Goal: Transaction & Acquisition: Download file/media

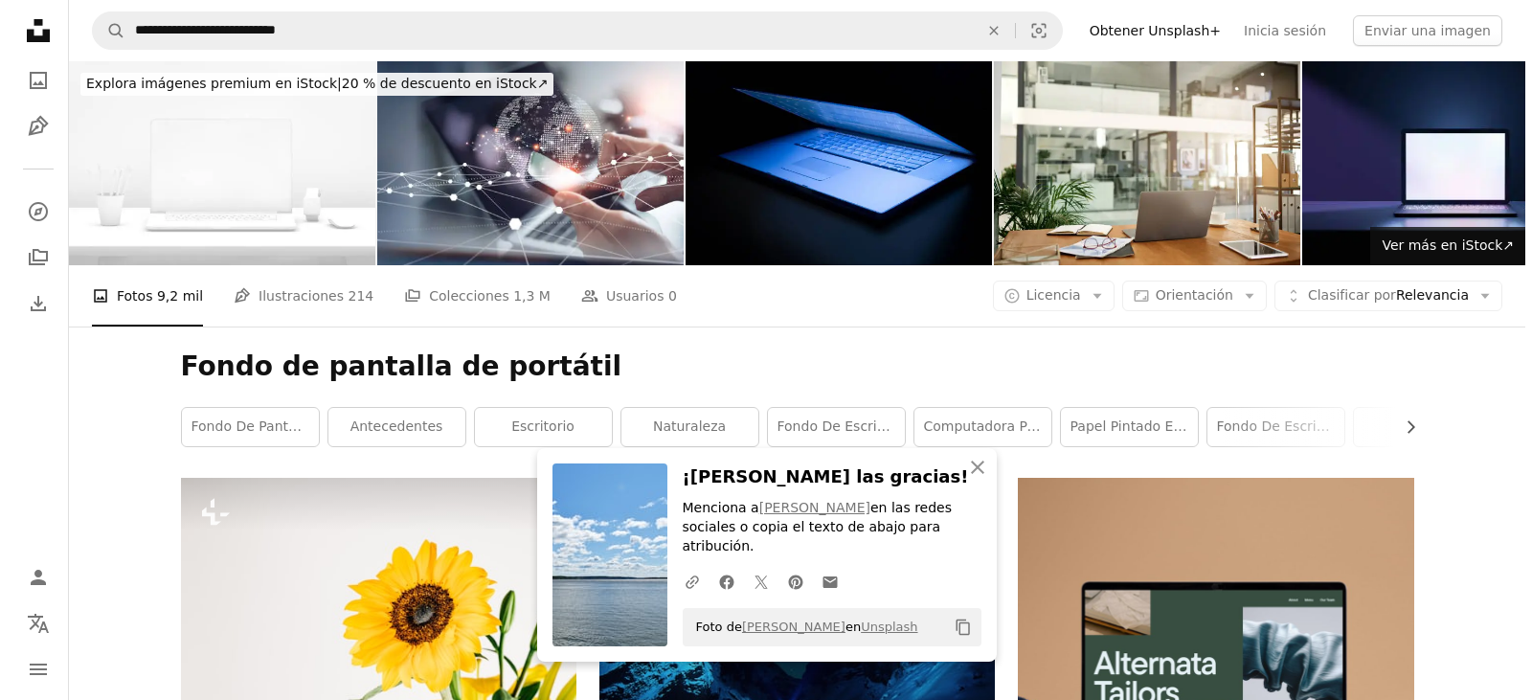
scroll to position [32963, 0]
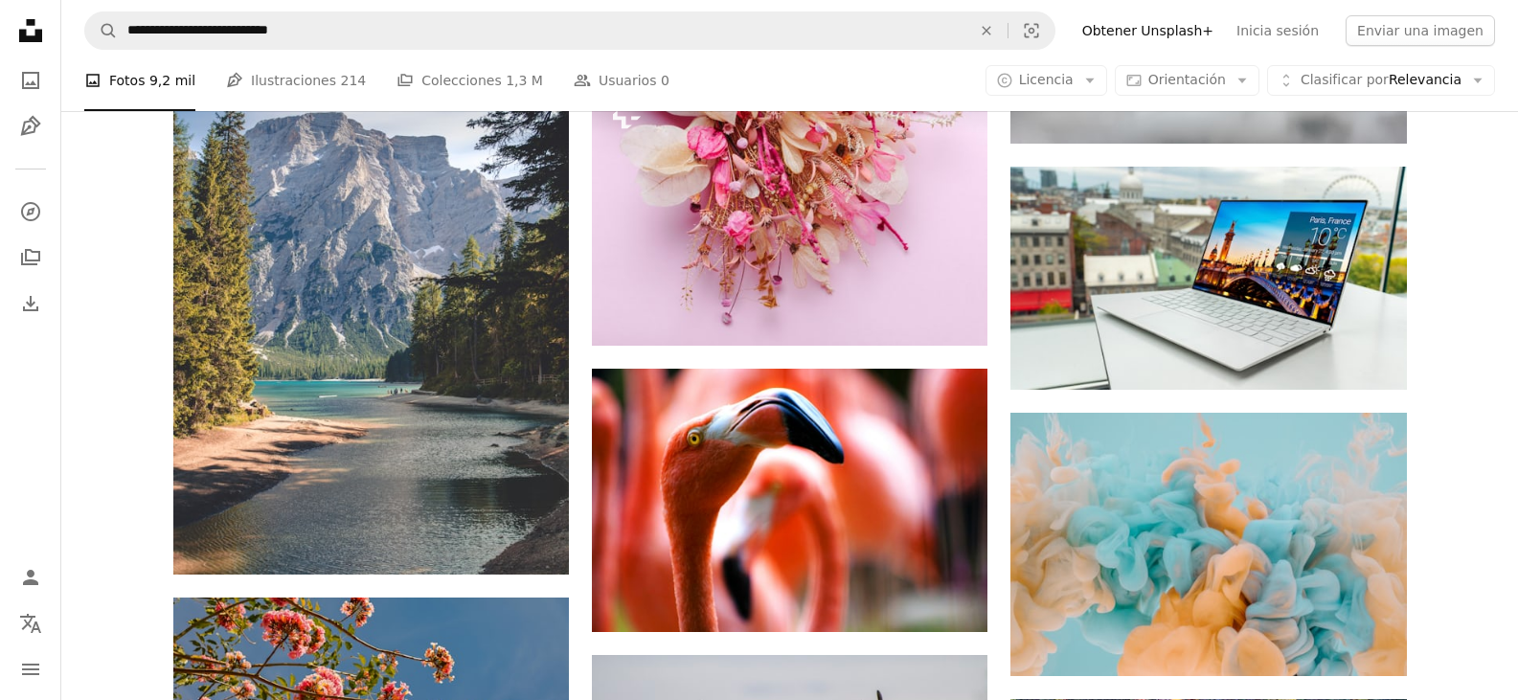
scroll to position [29706, 0]
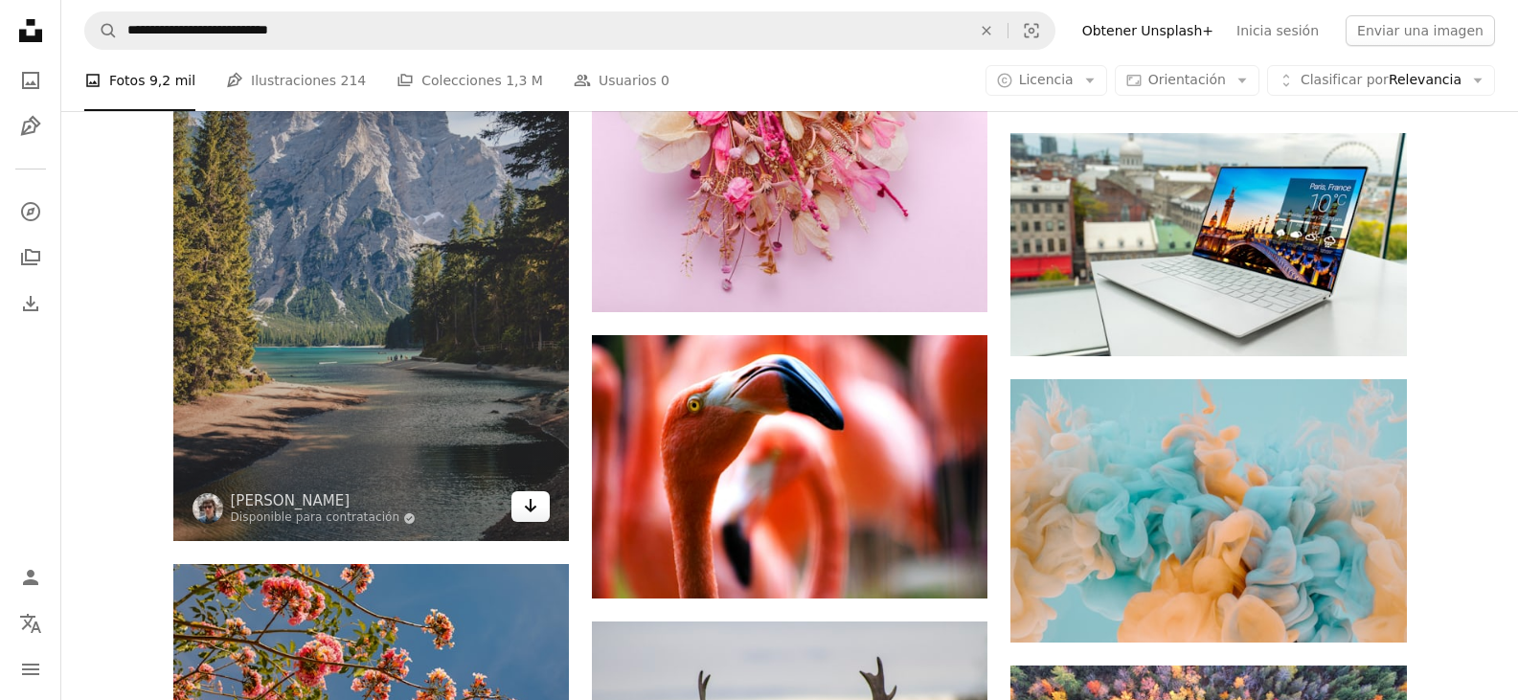
click at [516, 503] on link "Arrow pointing down" at bounding box center [530, 506] width 38 height 31
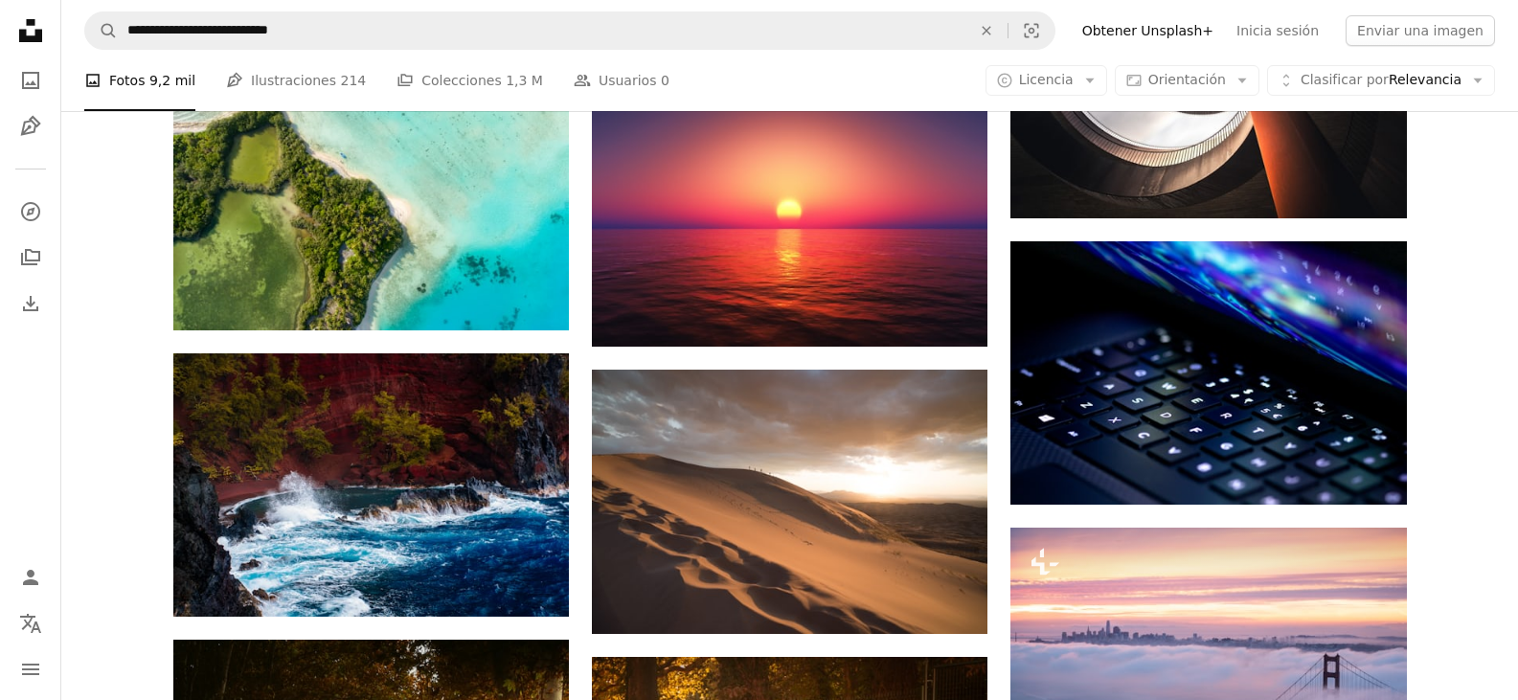
scroll to position [34112, 0]
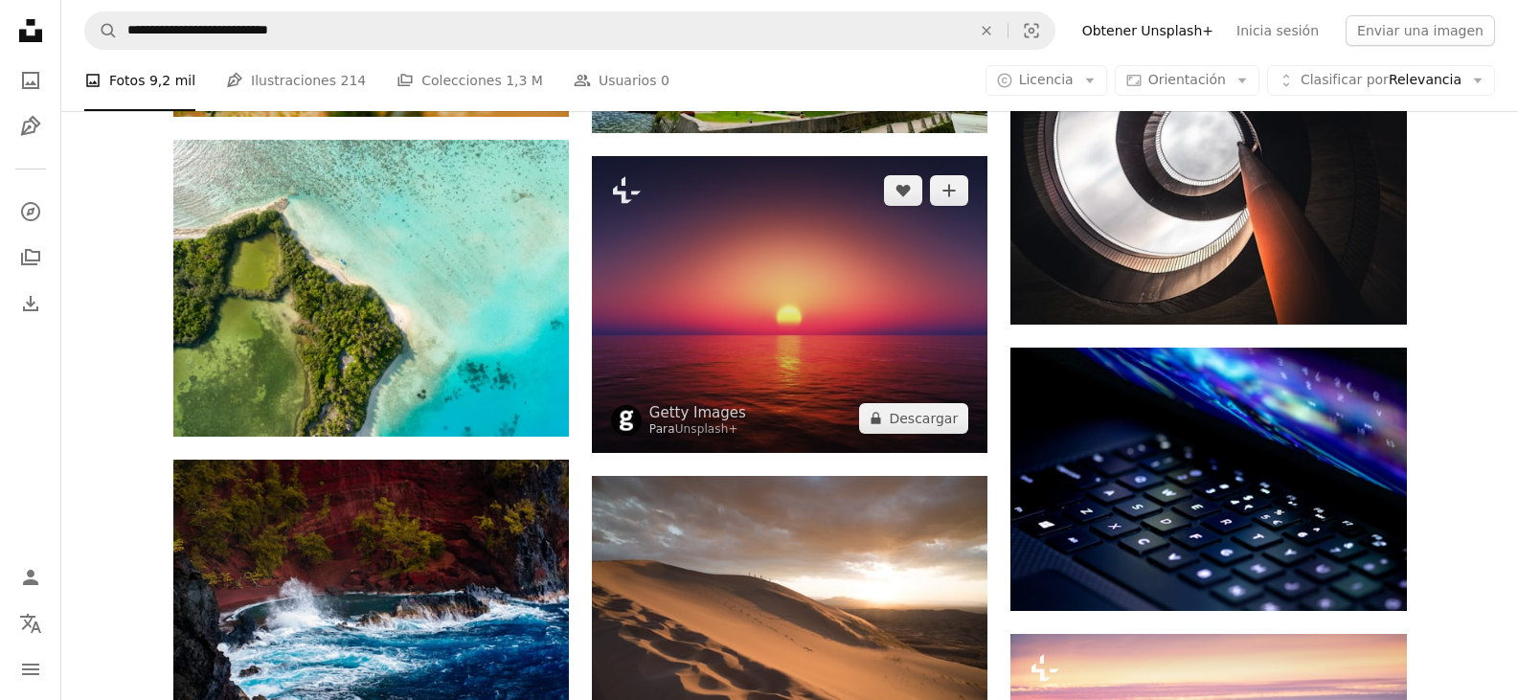
click at [756, 333] on img at bounding box center [790, 304] width 396 height 297
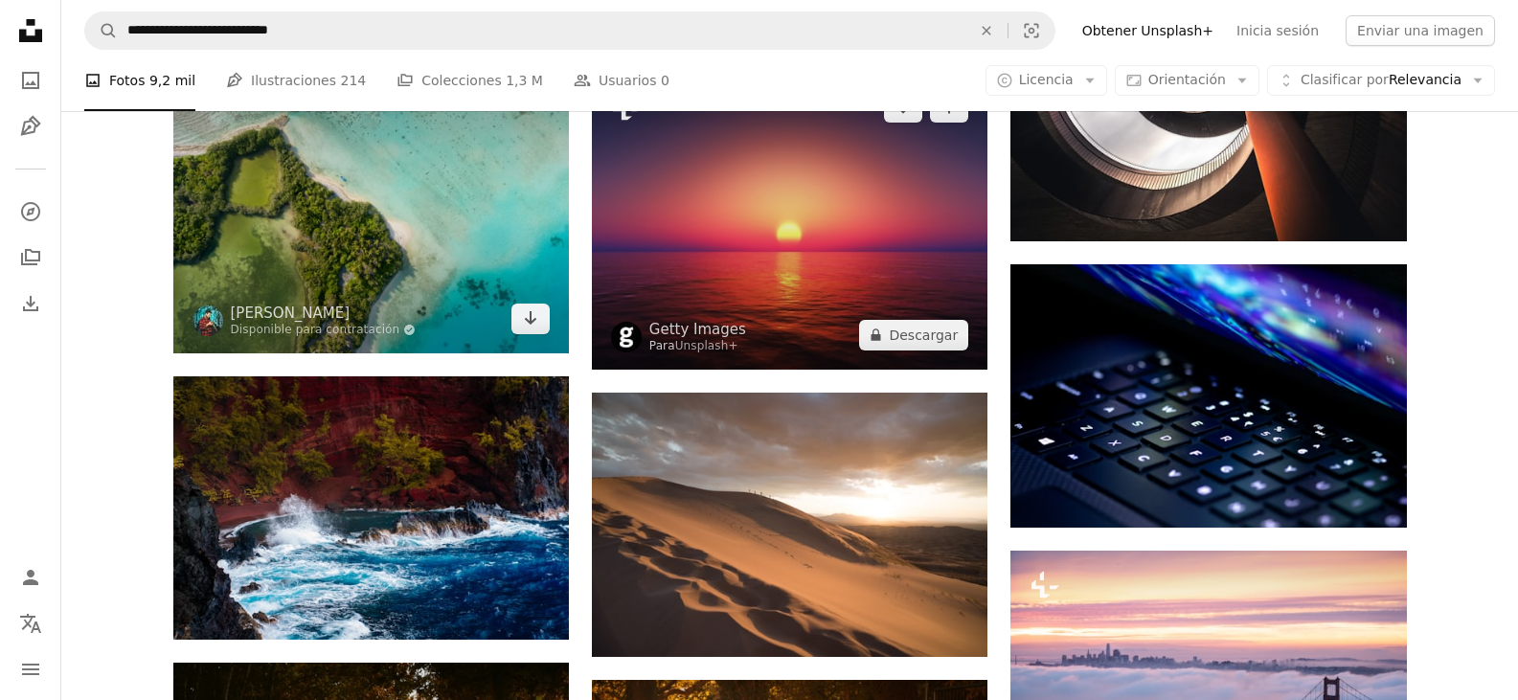
scroll to position [34304, 0]
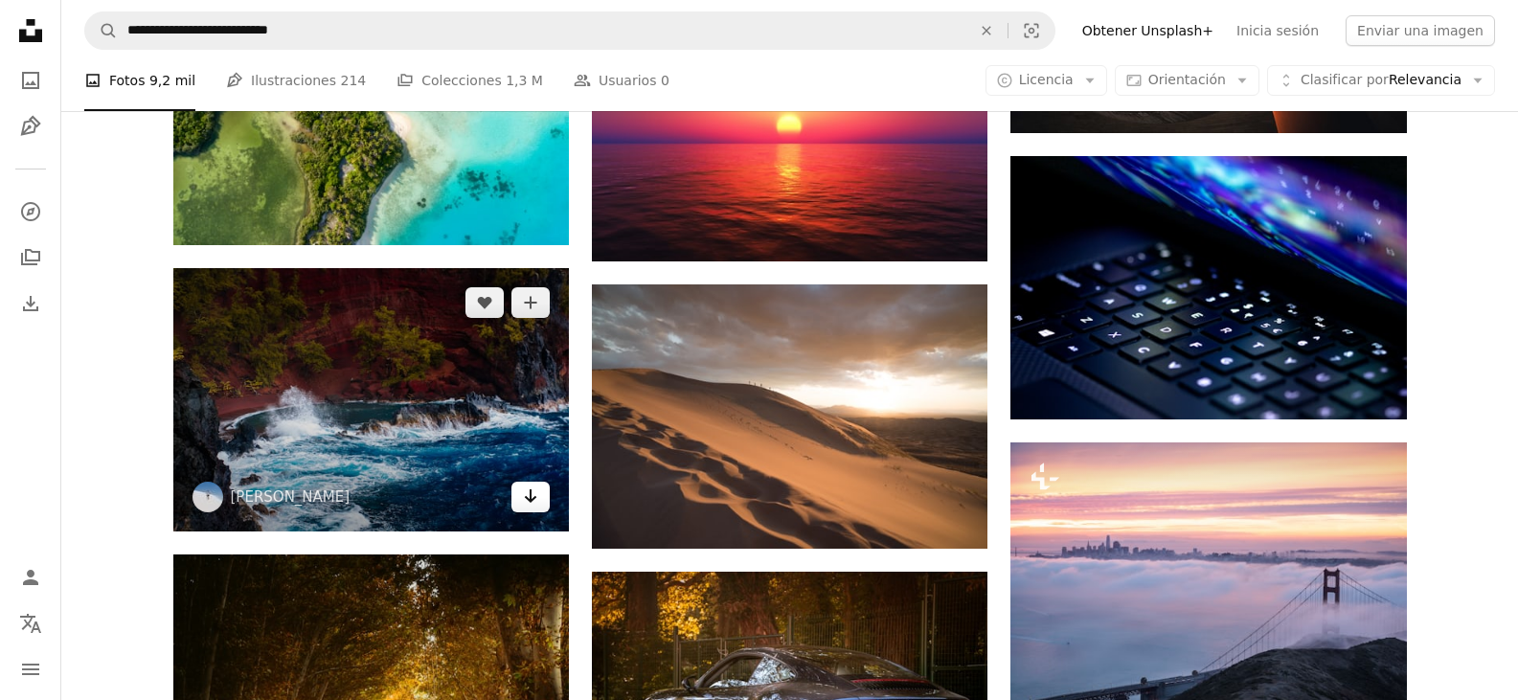
click at [523, 497] on icon "Arrow pointing down" at bounding box center [530, 496] width 15 height 23
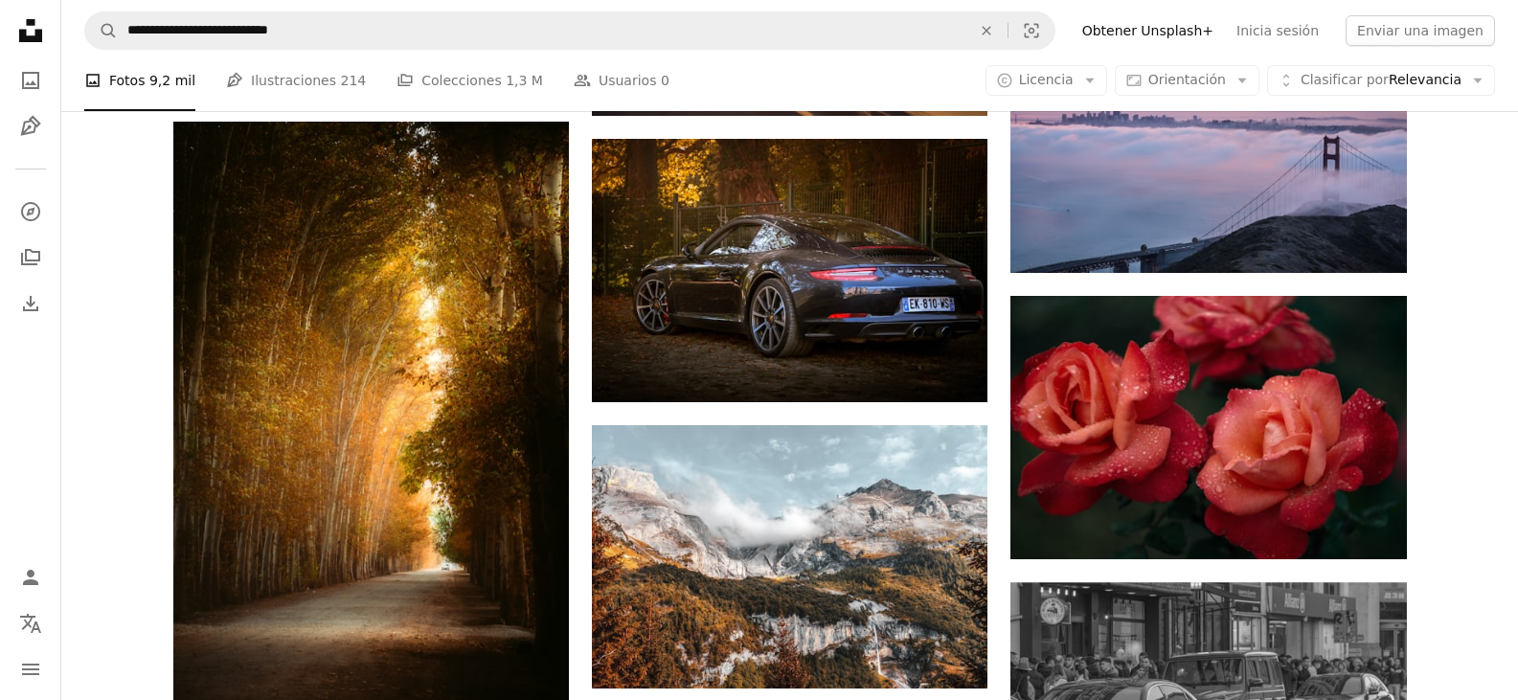
scroll to position [34783, 0]
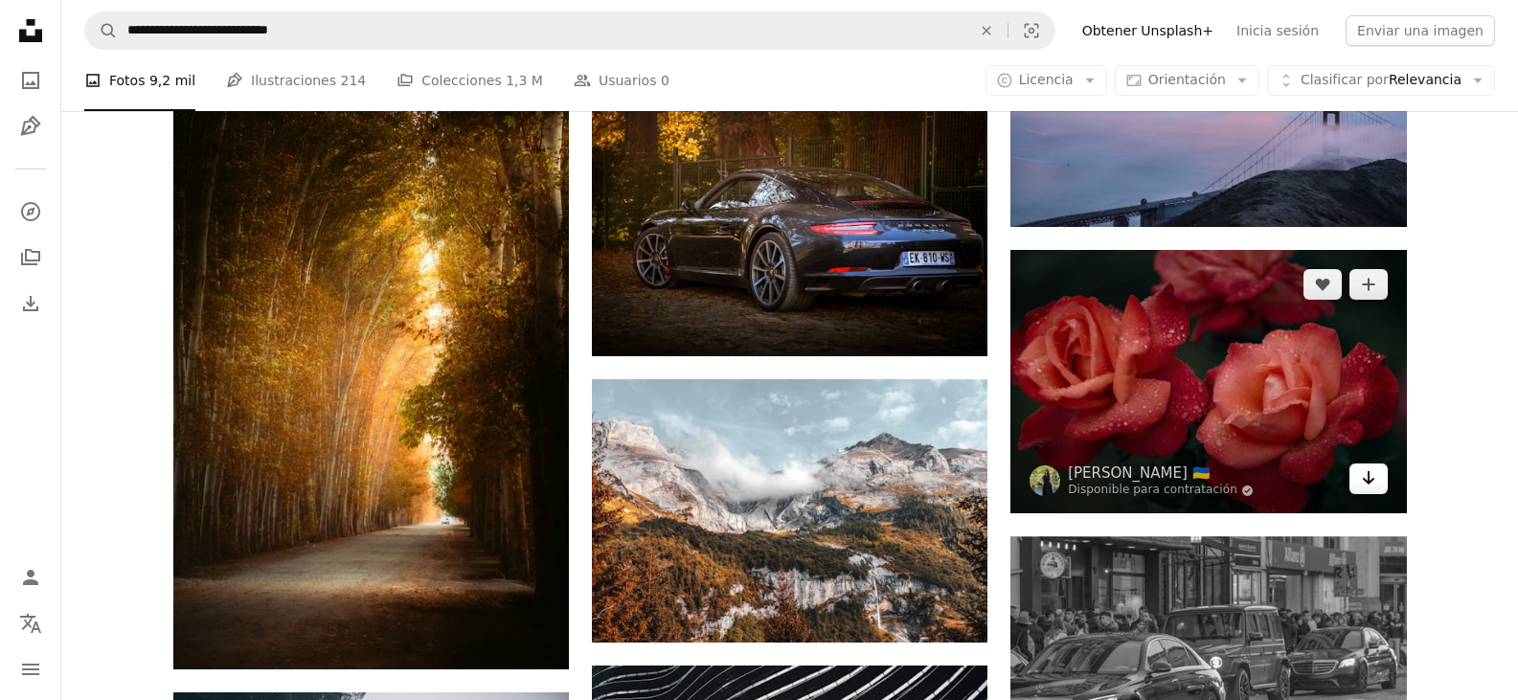
click at [1372, 476] on icon "Arrow pointing down" at bounding box center [1368, 477] width 15 height 23
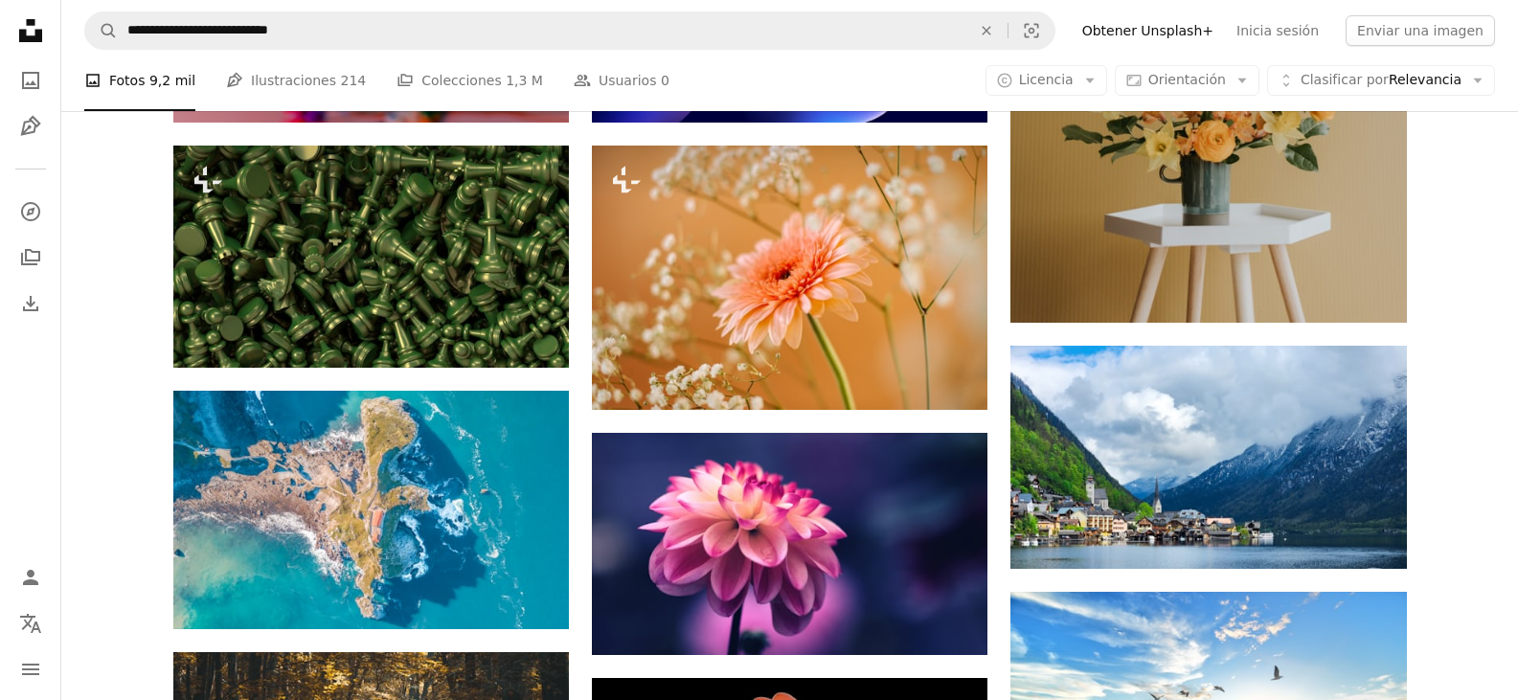
scroll to position [35932, 0]
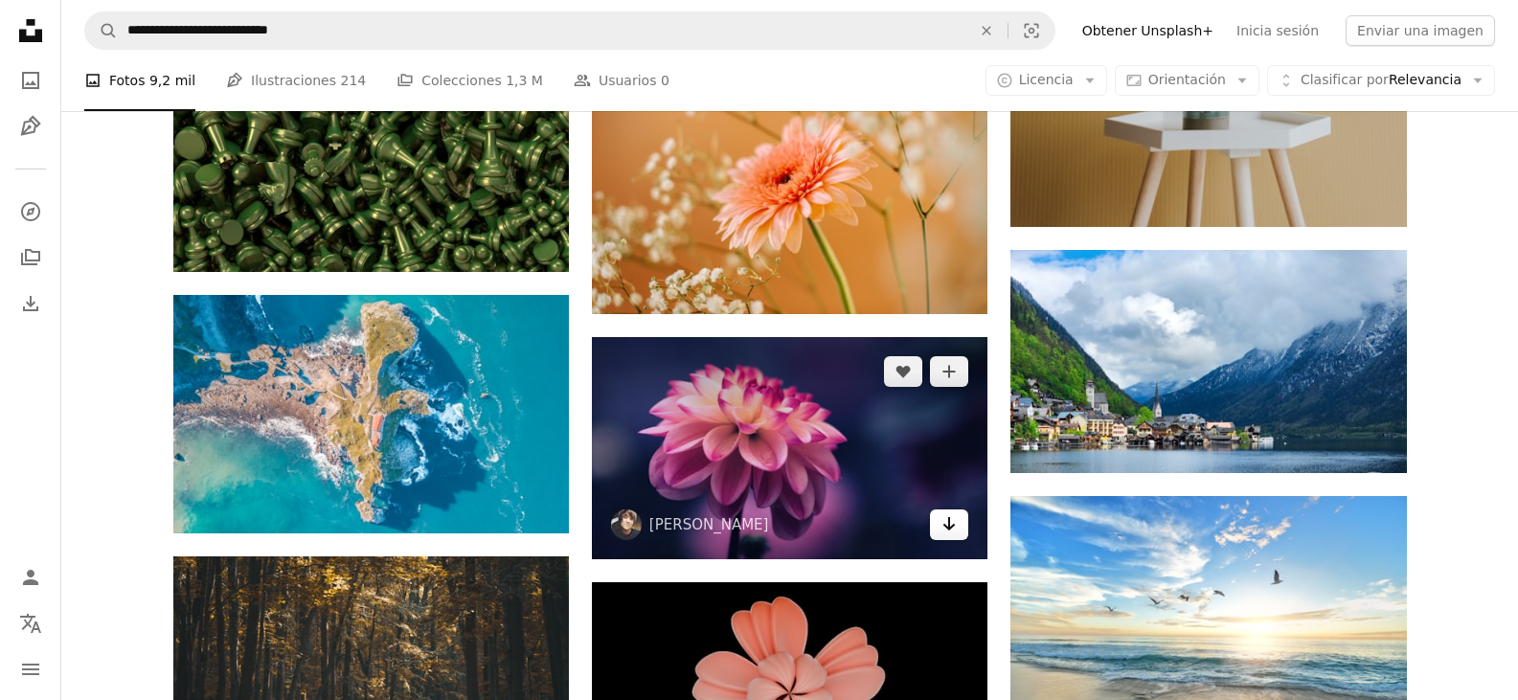
click at [955, 538] on link "Arrow pointing down" at bounding box center [949, 525] width 38 height 31
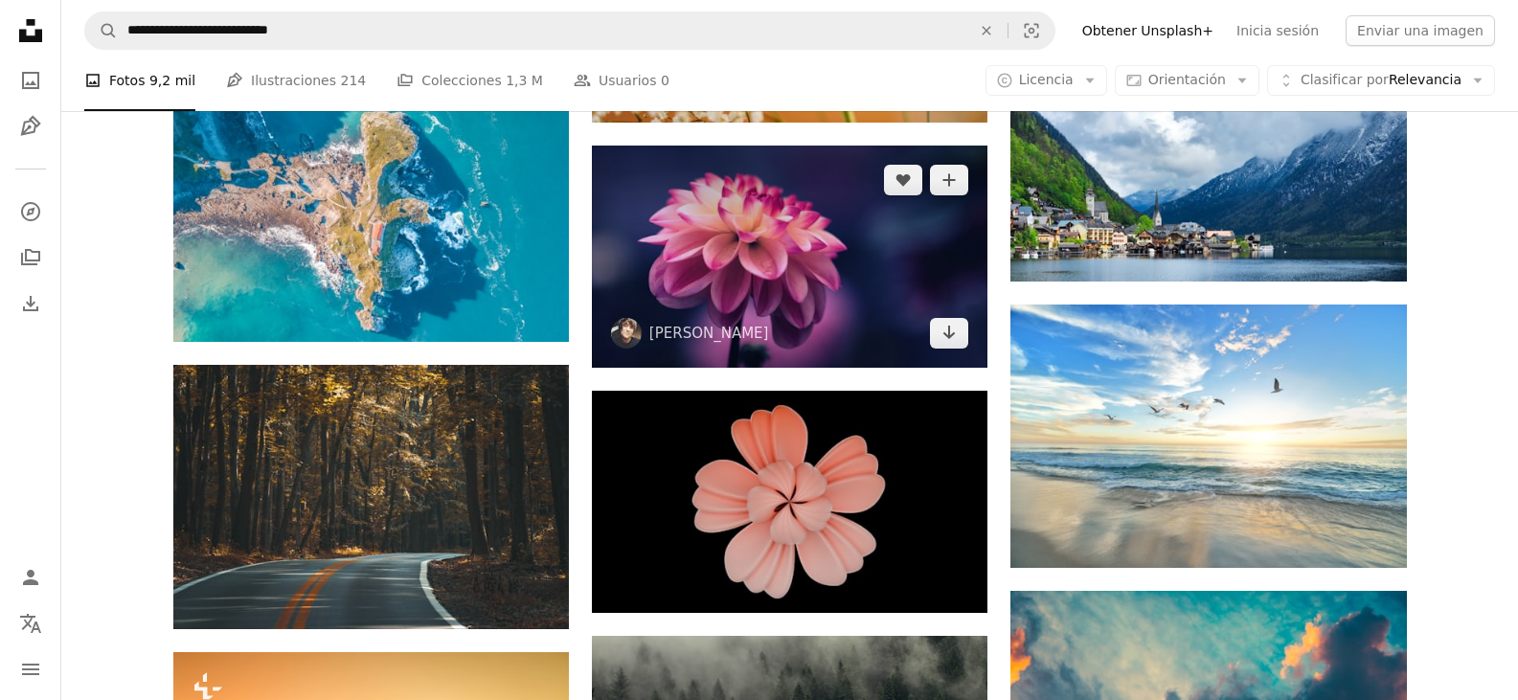
scroll to position [36220, 0]
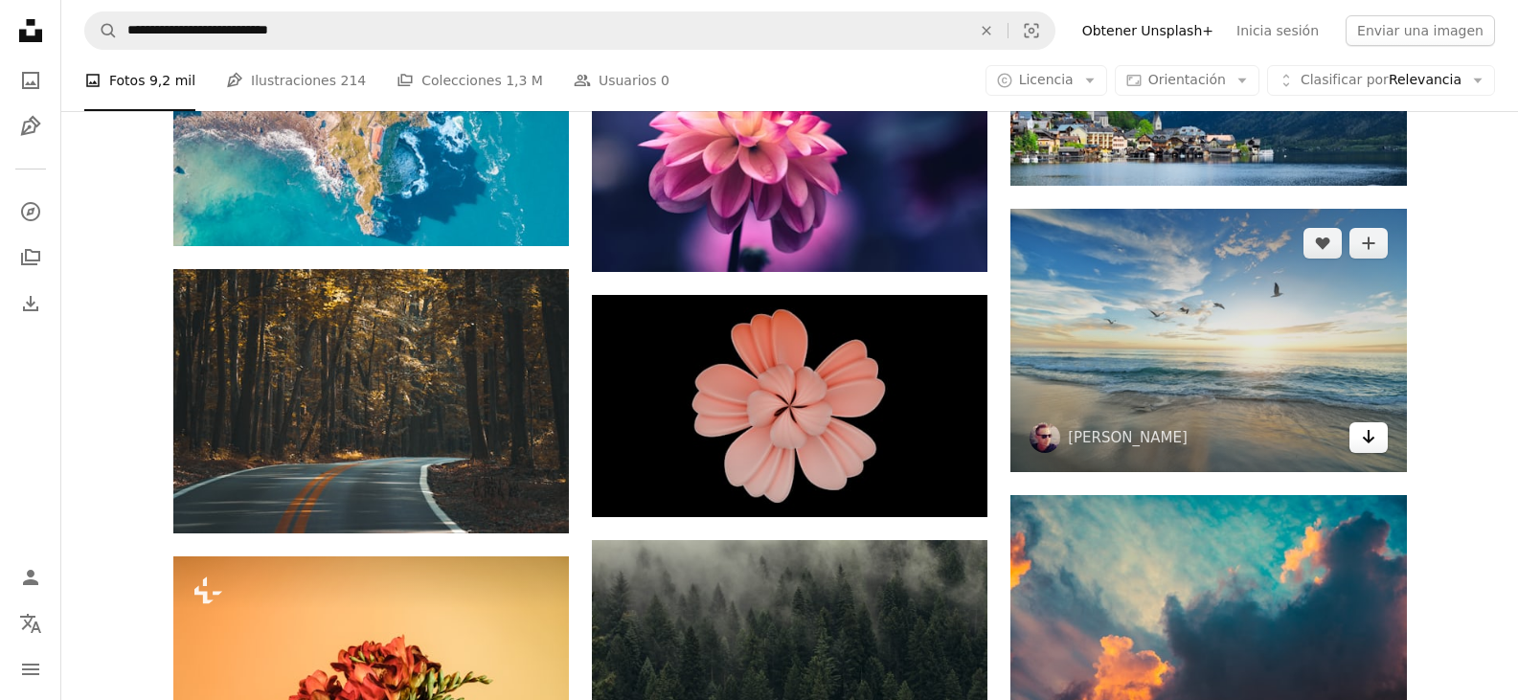
click at [1356, 439] on link "Arrow pointing down" at bounding box center [1369, 437] width 38 height 31
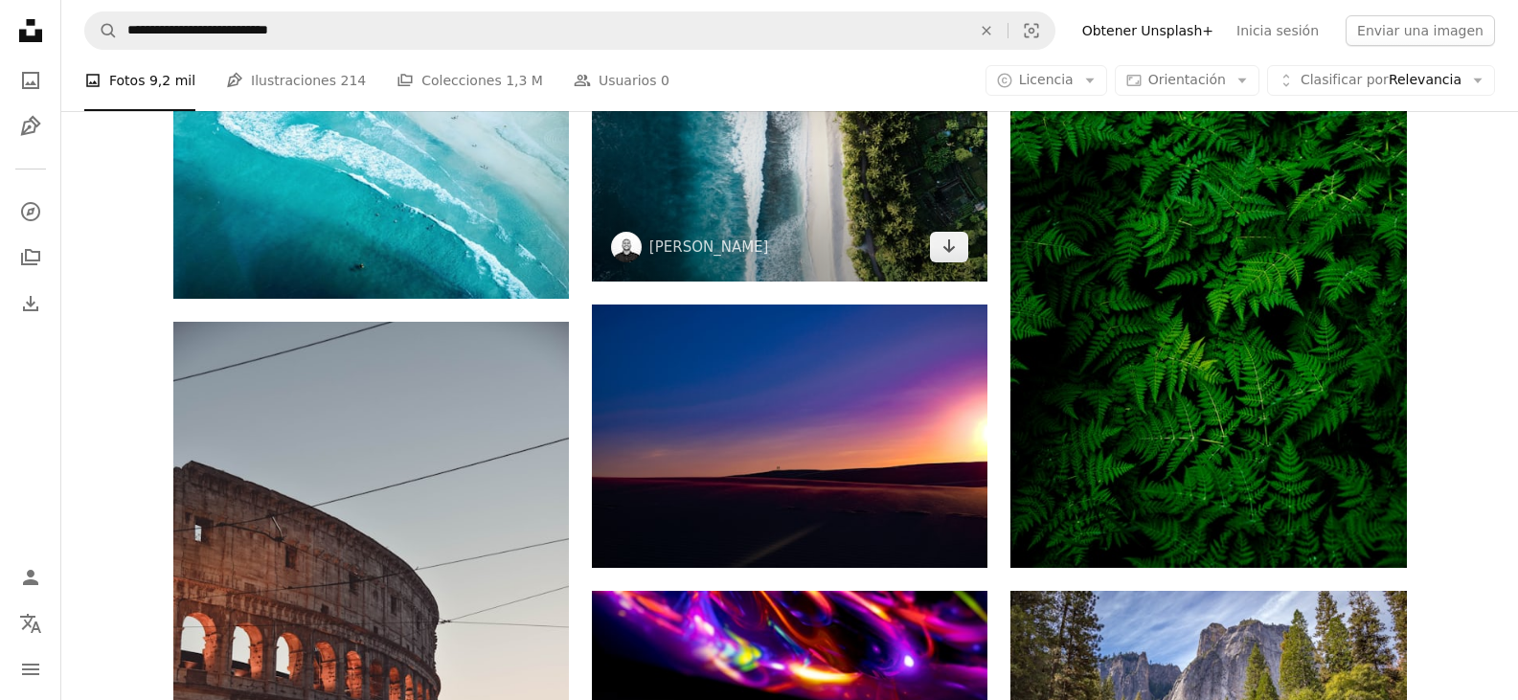
scroll to position [37944, 0]
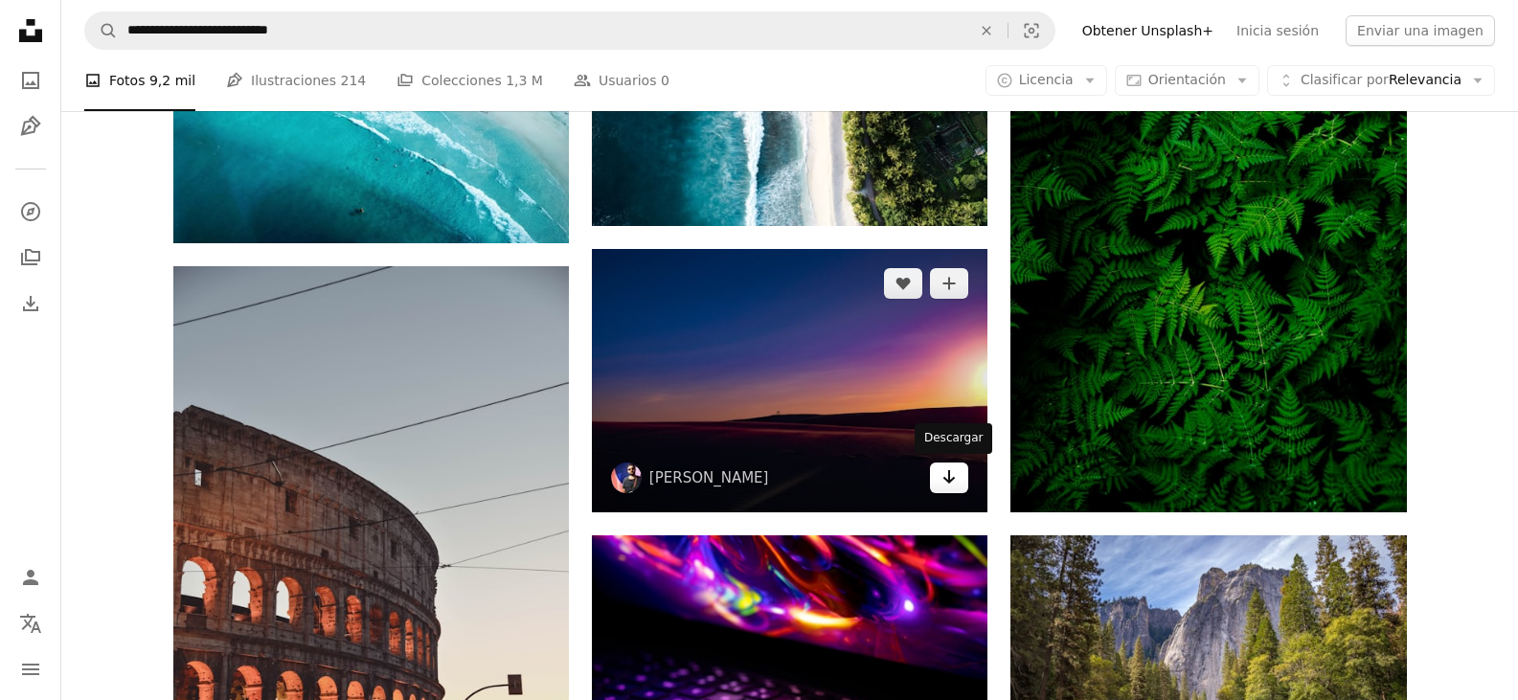
click at [941, 482] on link "Arrow pointing down" at bounding box center [949, 478] width 38 height 31
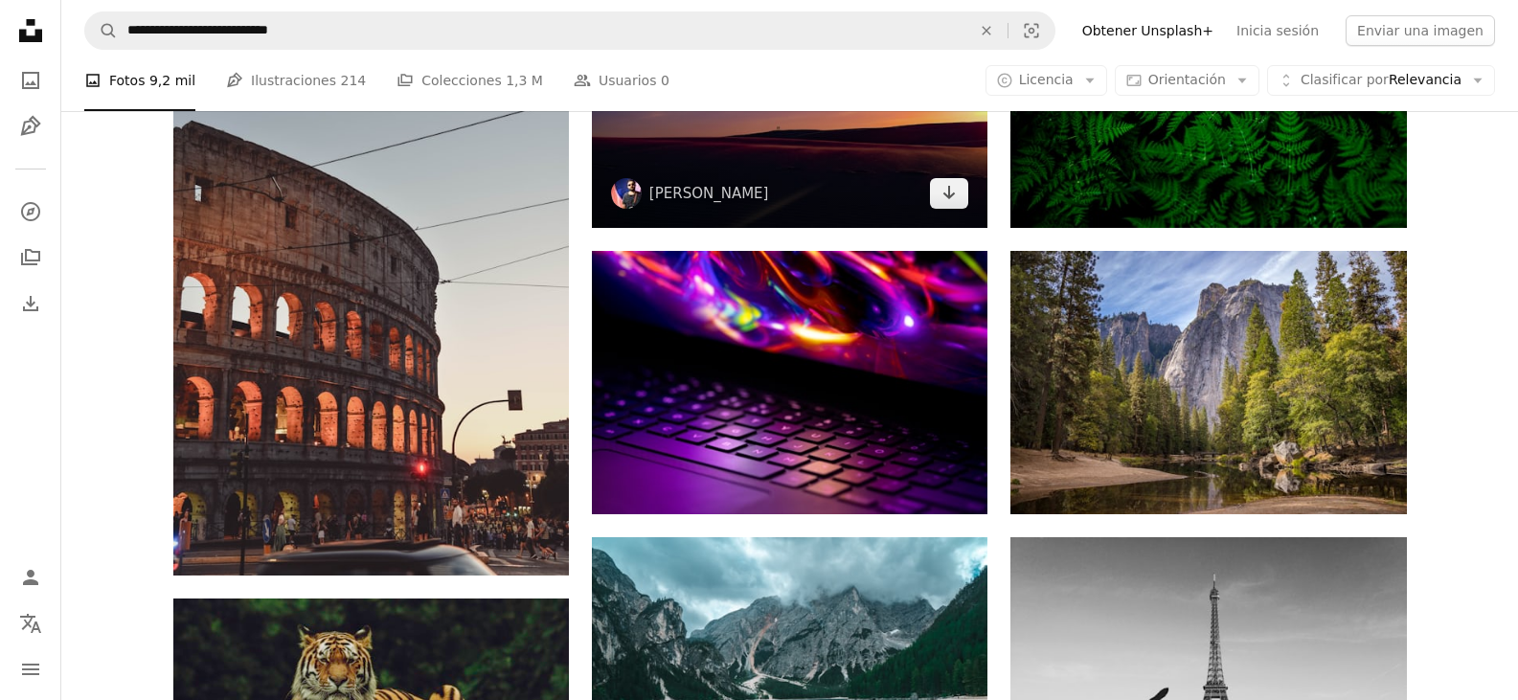
scroll to position [38231, 0]
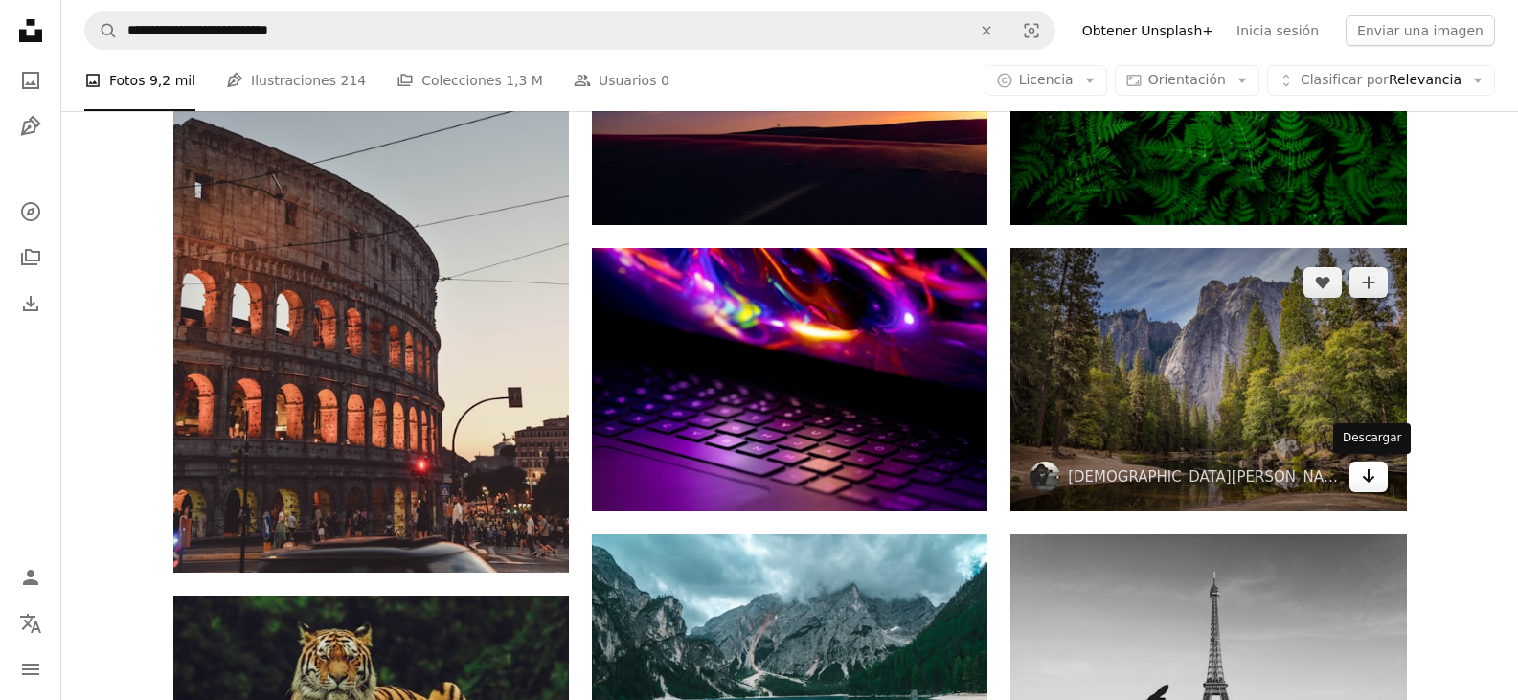
click at [1359, 485] on link "Arrow pointing down" at bounding box center [1369, 477] width 38 height 31
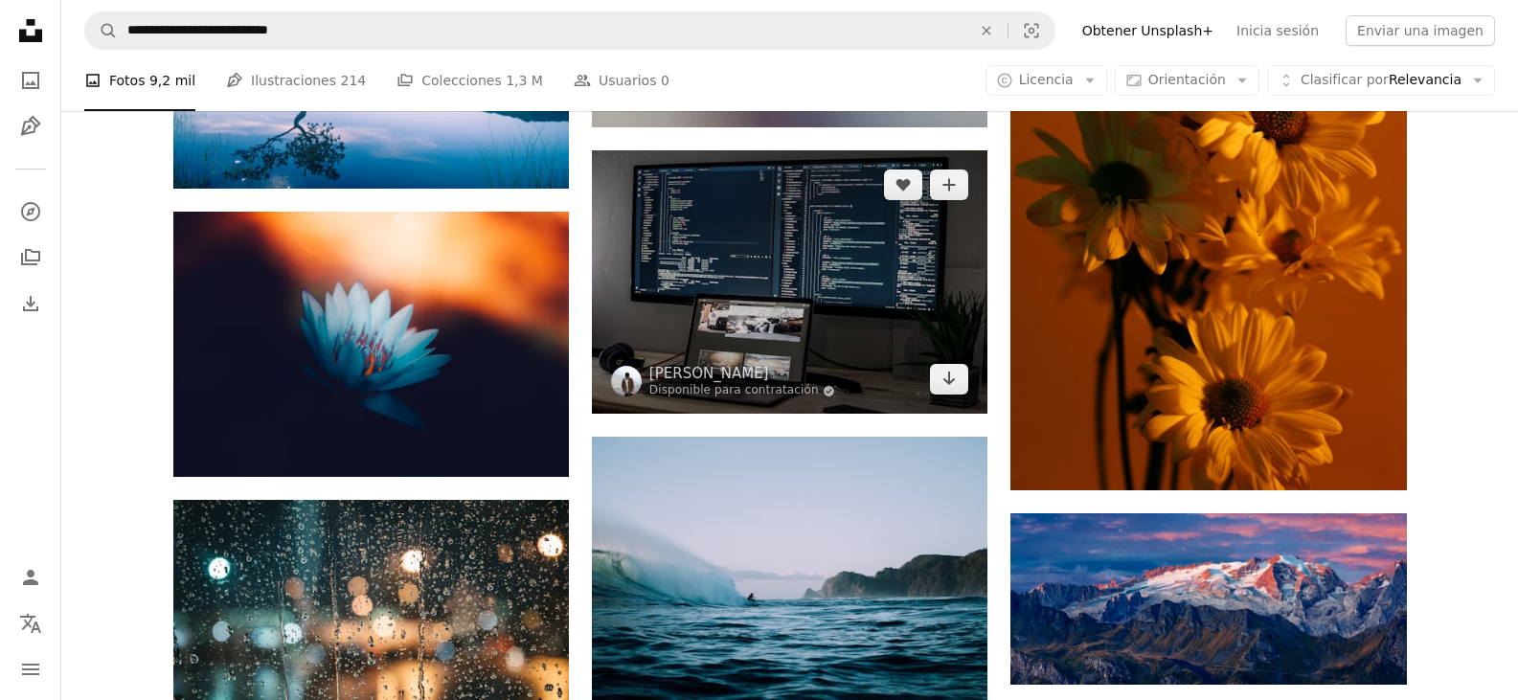
scroll to position [39380, 0]
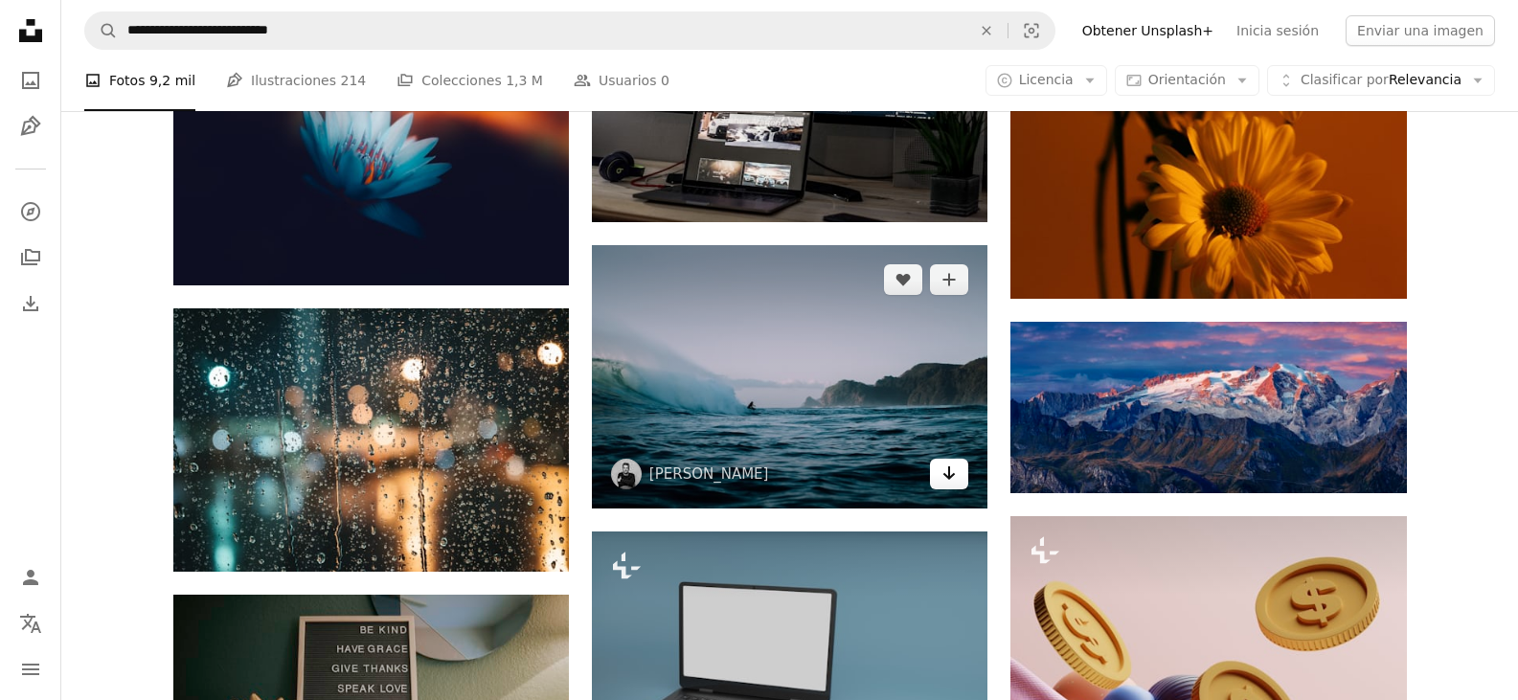
click at [943, 483] on icon "Arrow pointing down" at bounding box center [949, 473] width 15 height 23
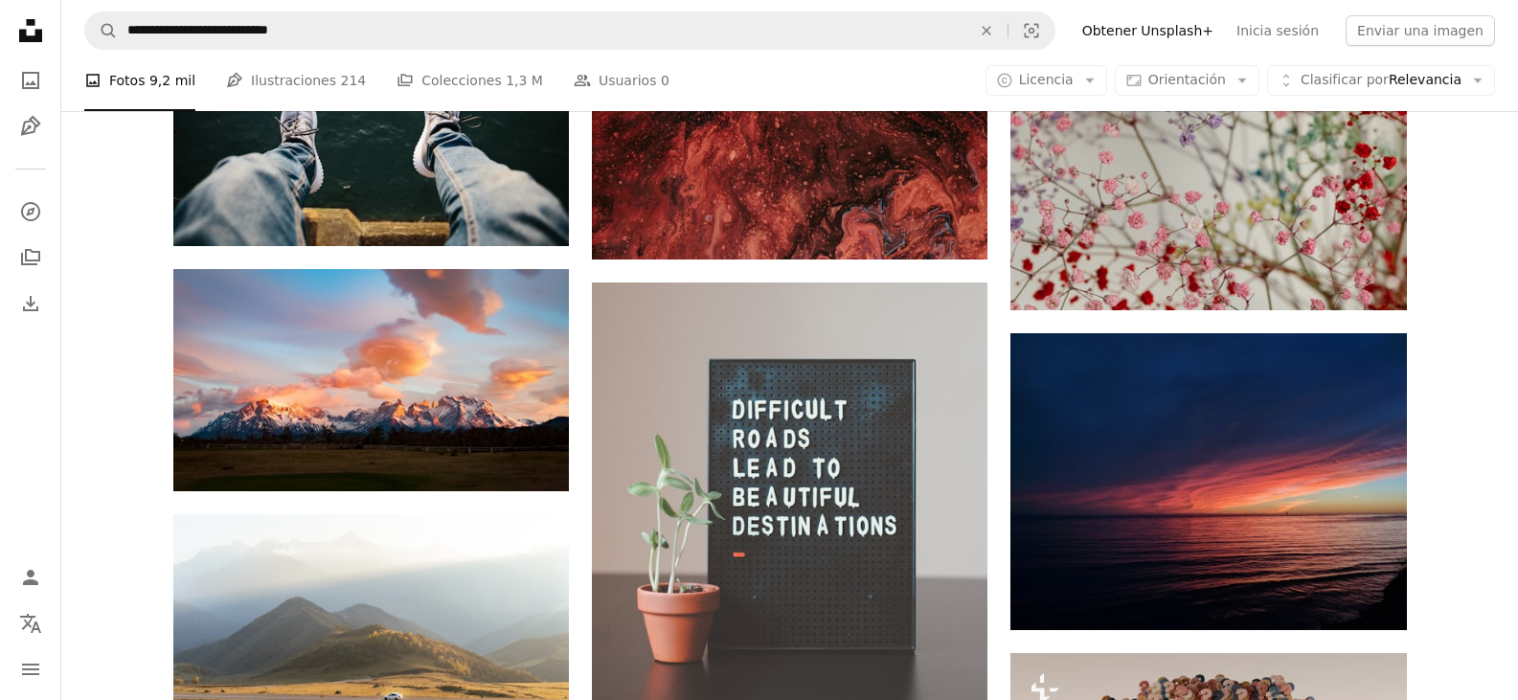
scroll to position [40625, 0]
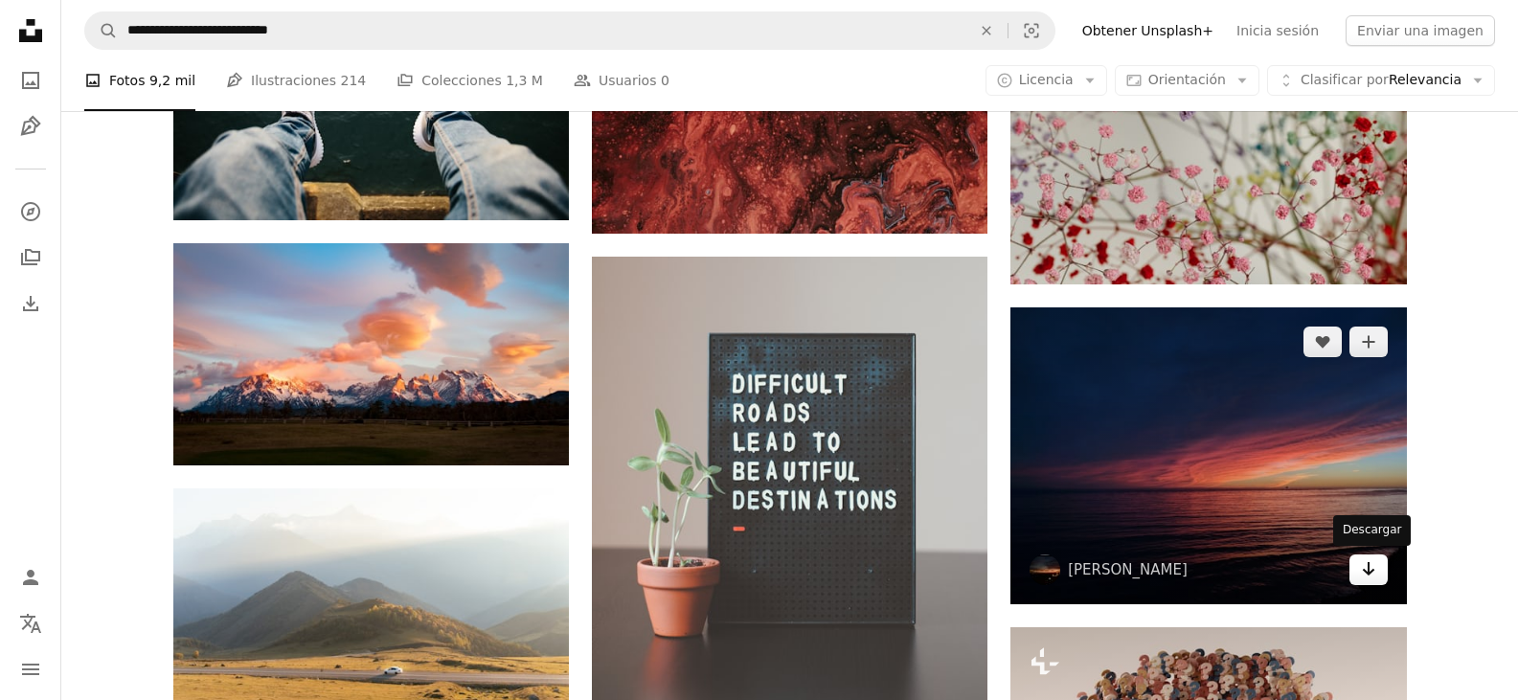
click at [1358, 573] on link "Arrow pointing down" at bounding box center [1369, 570] width 38 height 31
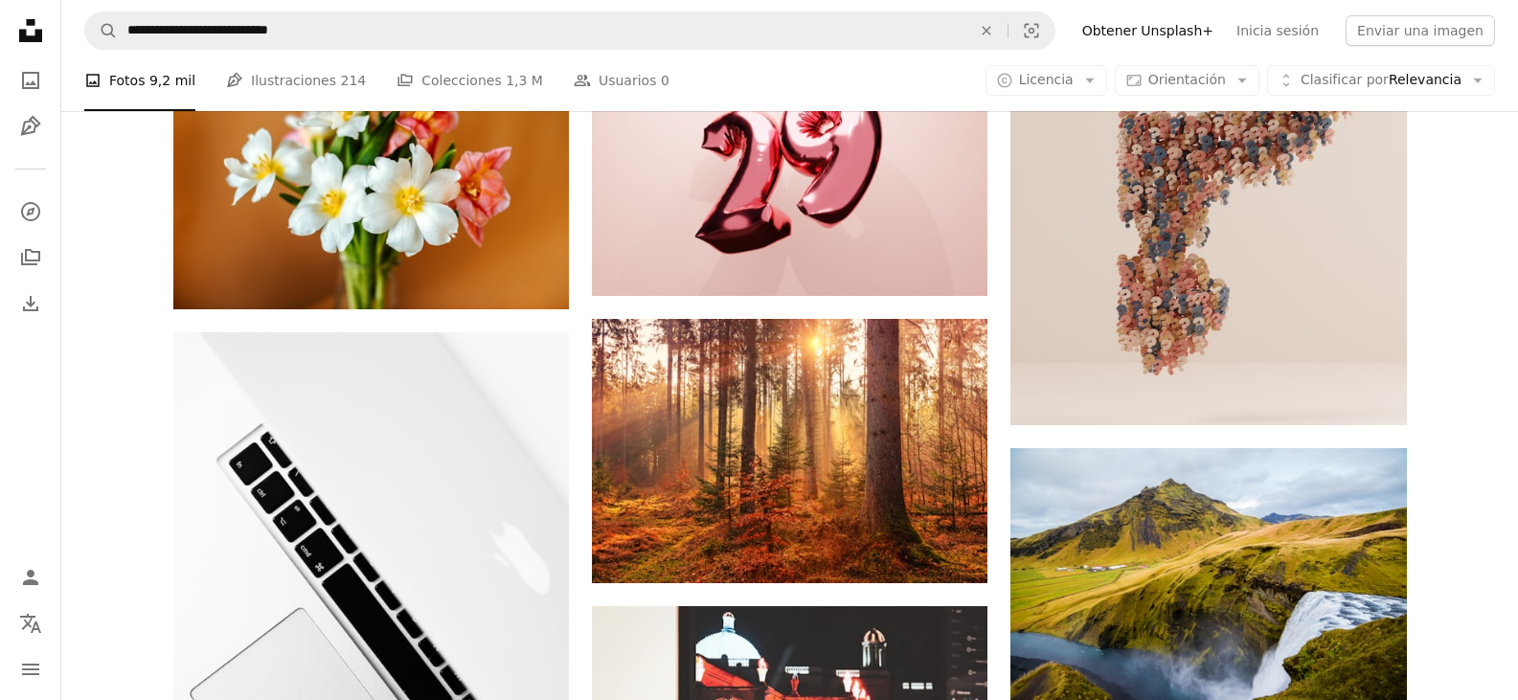
scroll to position [41392, 0]
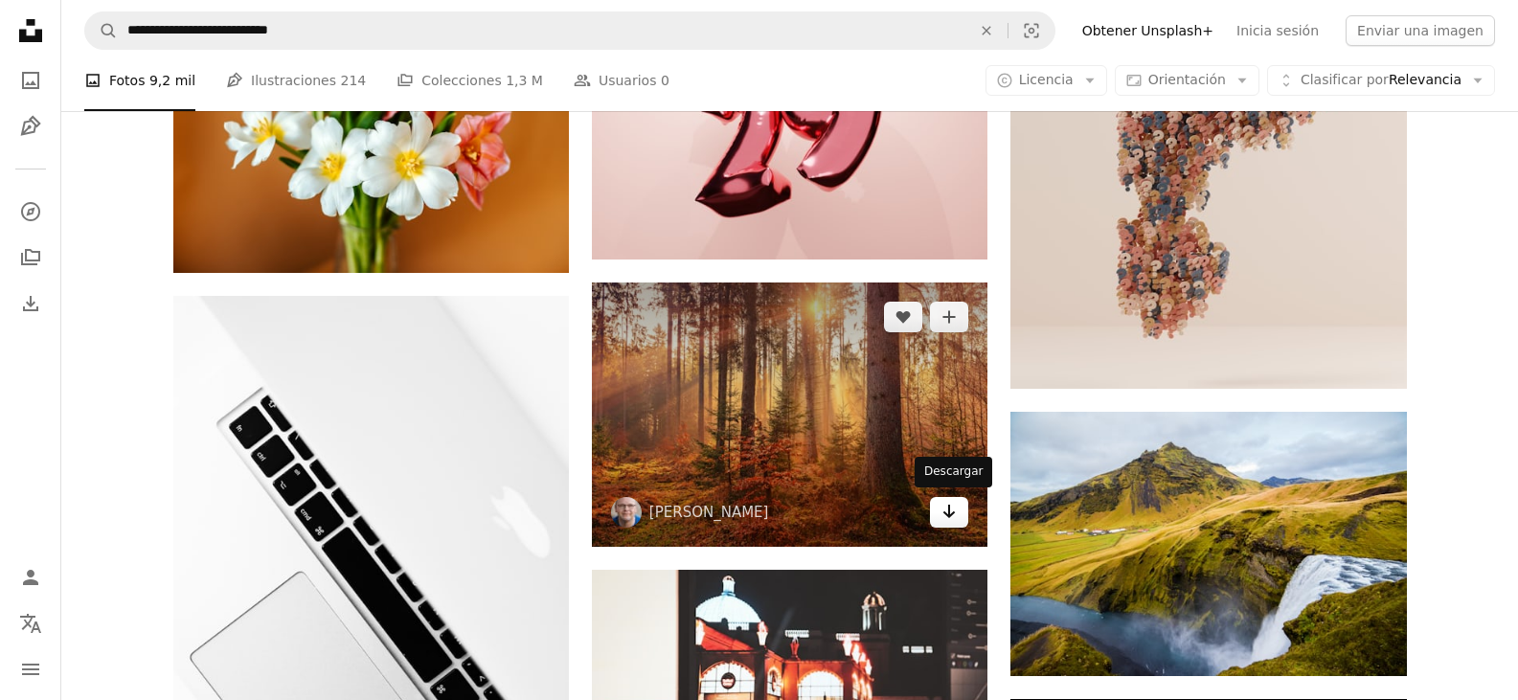
click at [940, 510] on link "Arrow pointing down" at bounding box center [949, 512] width 38 height 31
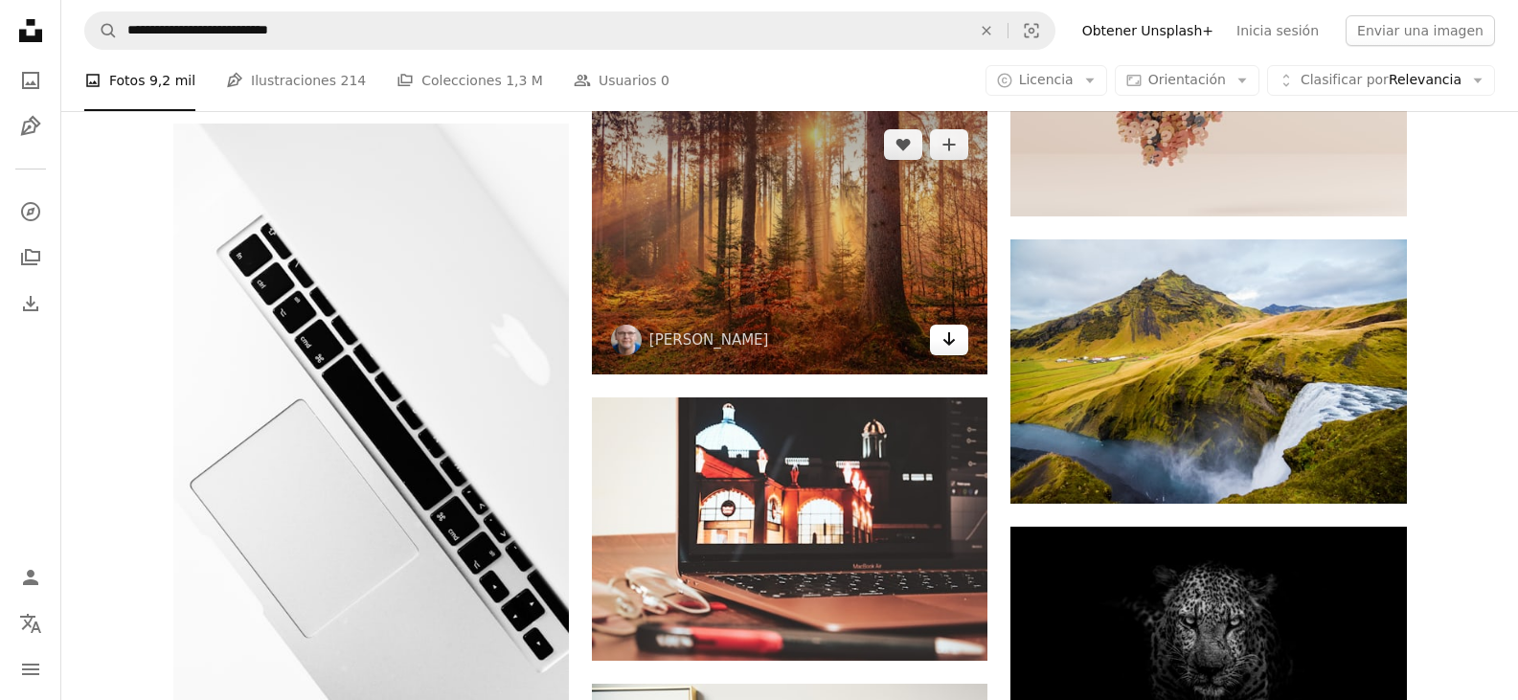
scroll to position [41583, 0]
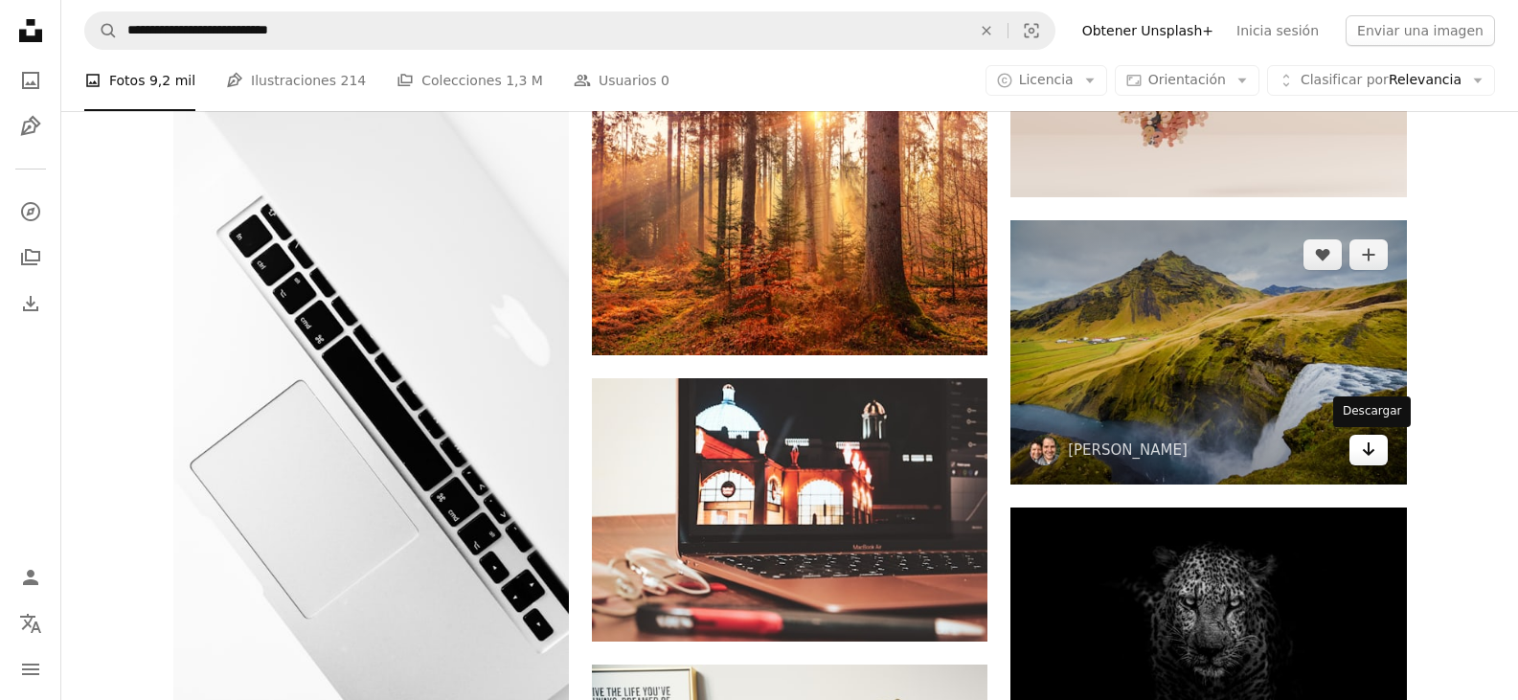
click at [1369, 455] on icon "Descargar" at bounding box center [1368, 449] width 12 height 13
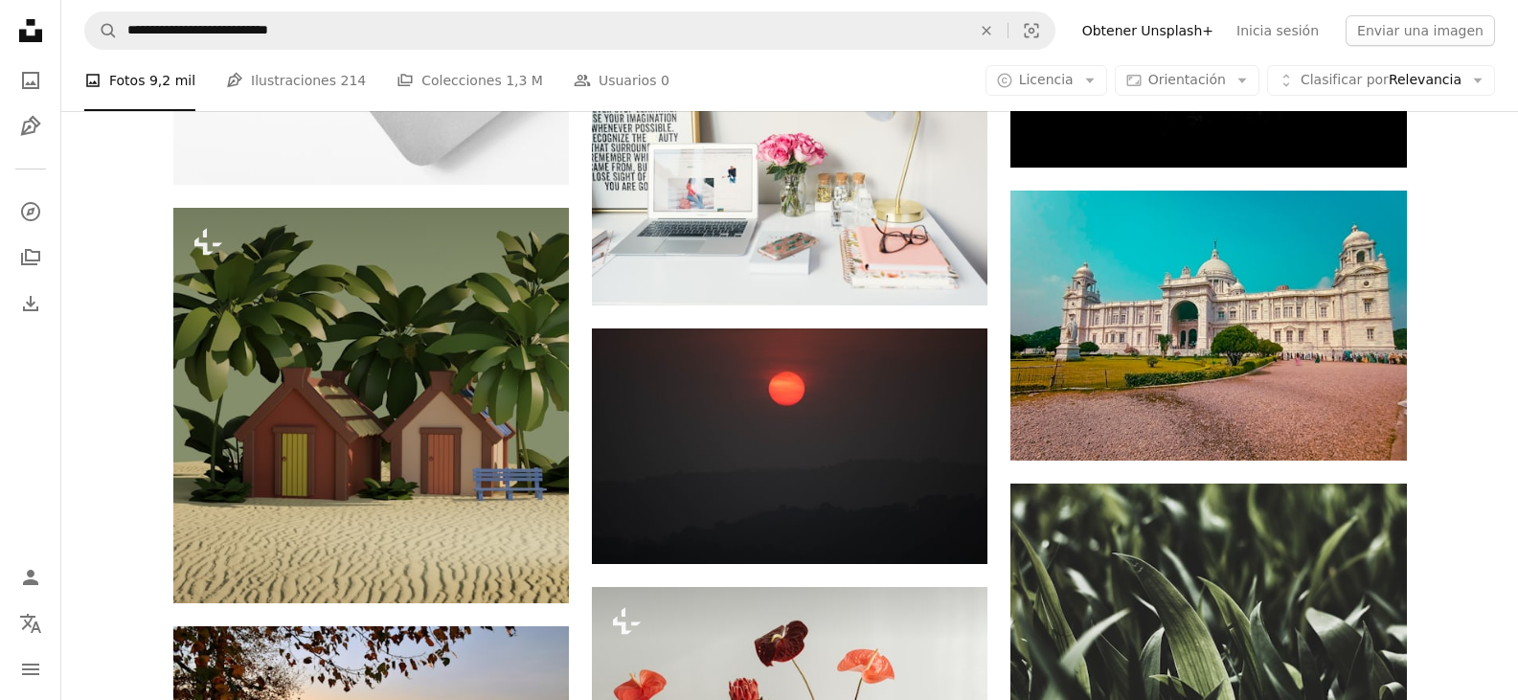
scroll to position [42254, 0]
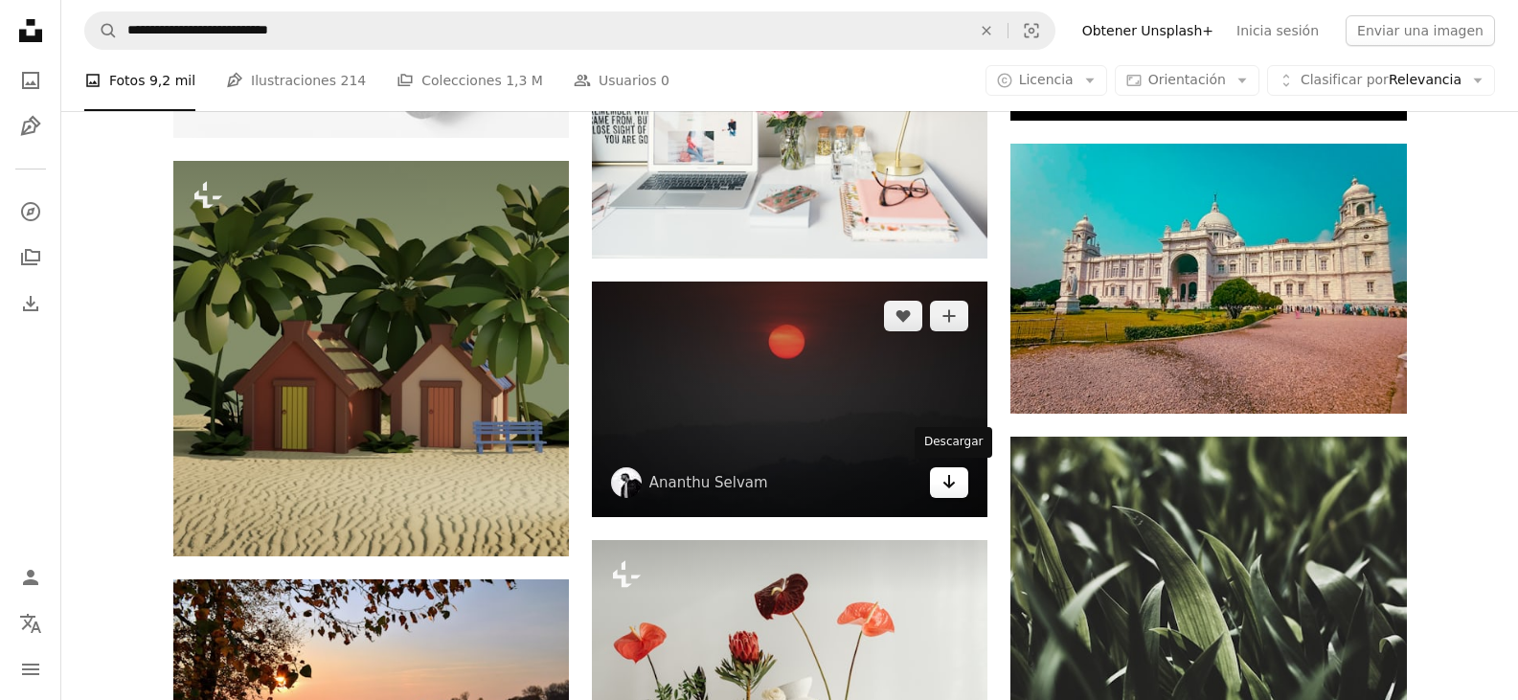
click at [947, 489] on icon "Arrow pointing down" at bounding box center [949, 481] width 15 height 23
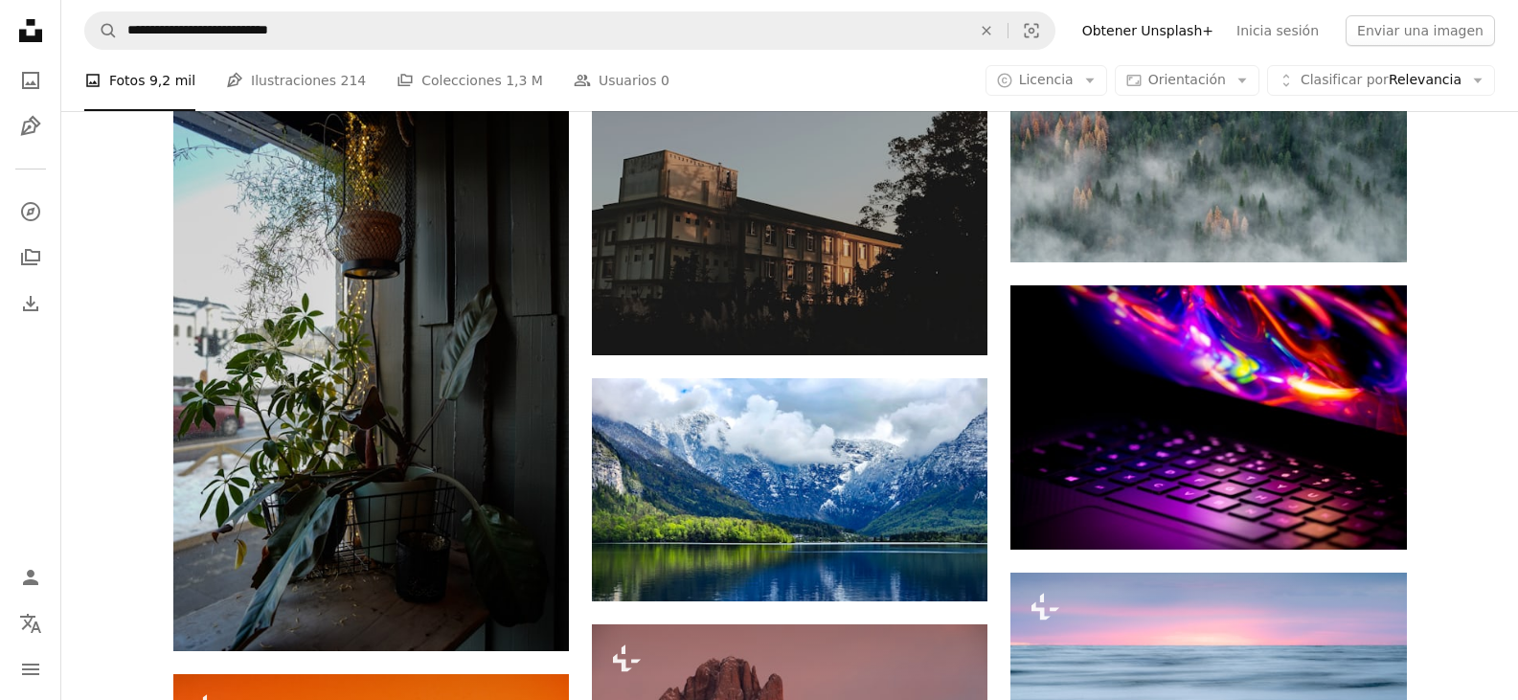
scroll to position [44074, 0]
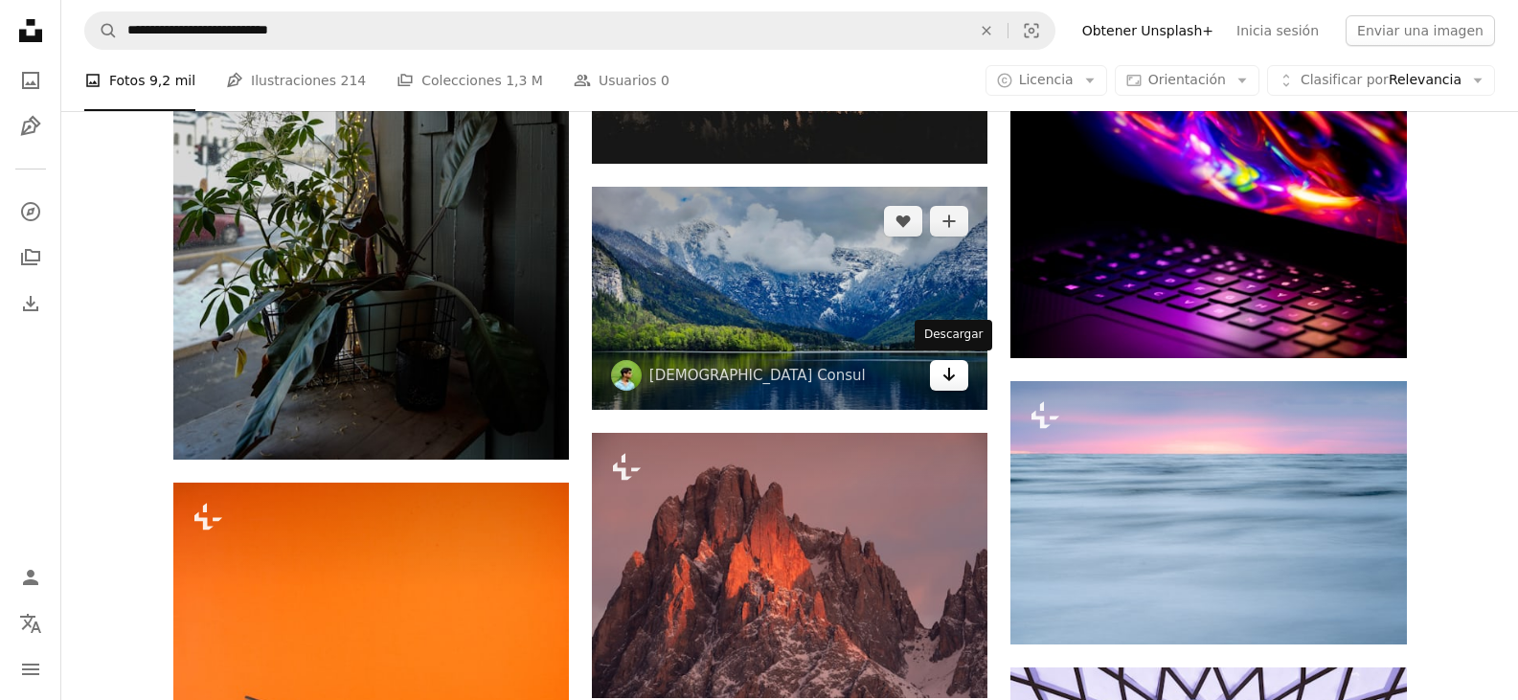
click at [943, 376] on icon "Arrow pointing down" at bounding box center [949, 374] width 15 height 23
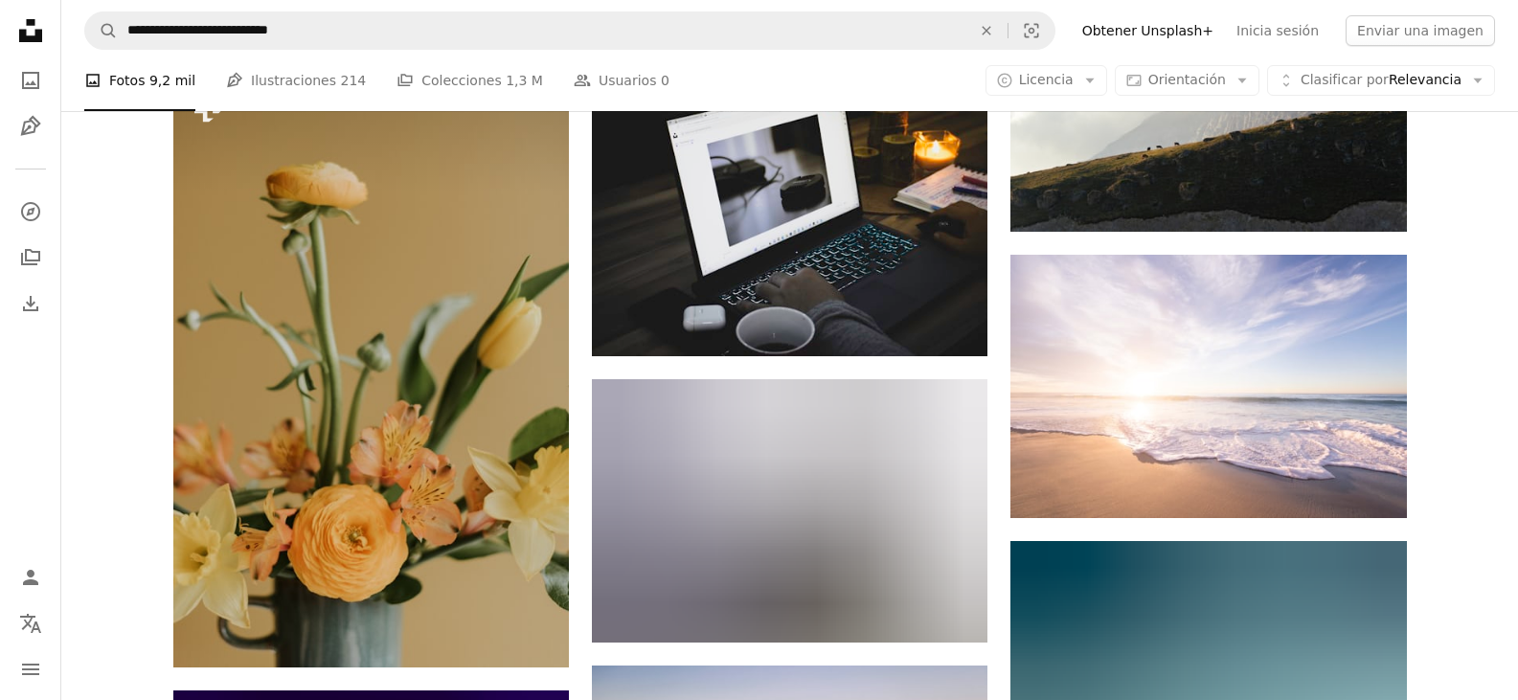
scroll to position [45415, 0]
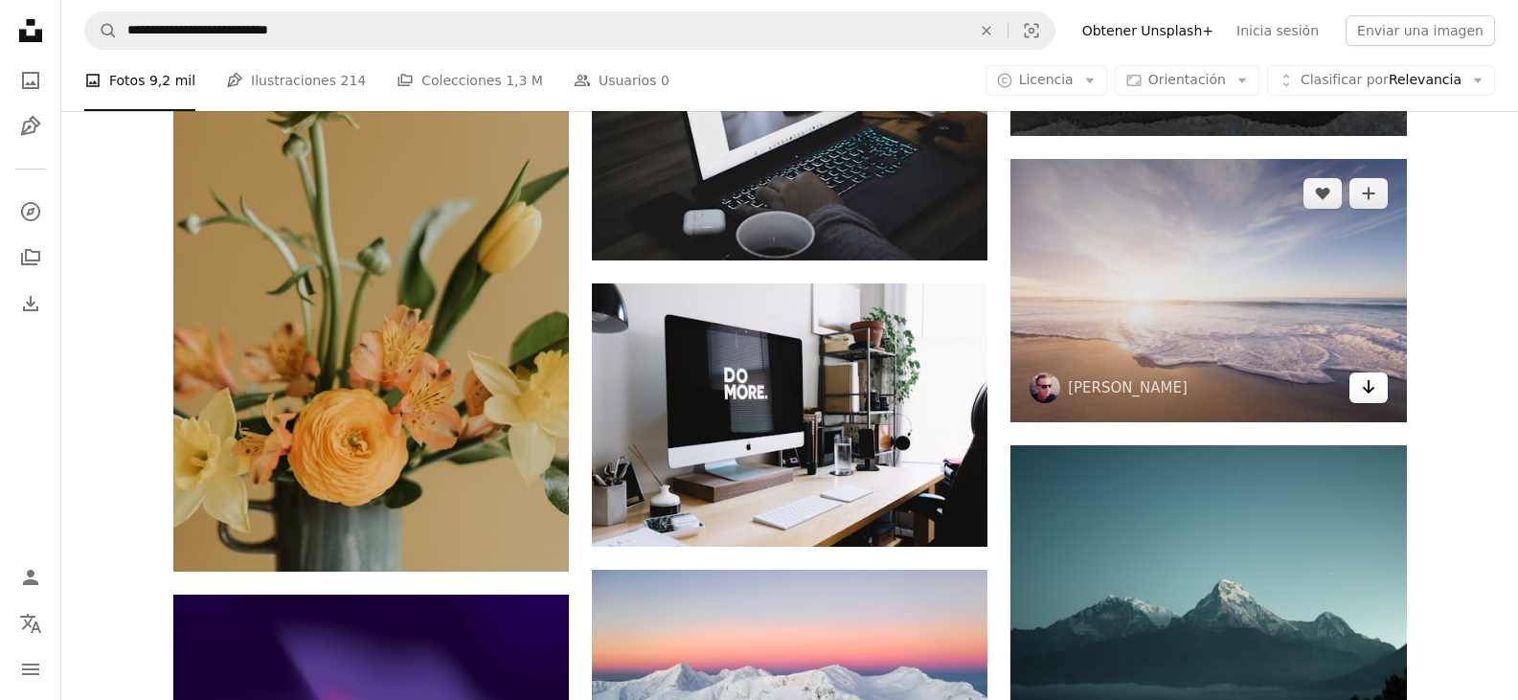
click at [1359, 385] on link "Arrow pointing down" at bounding box center [1369, 388] width 38 height 31
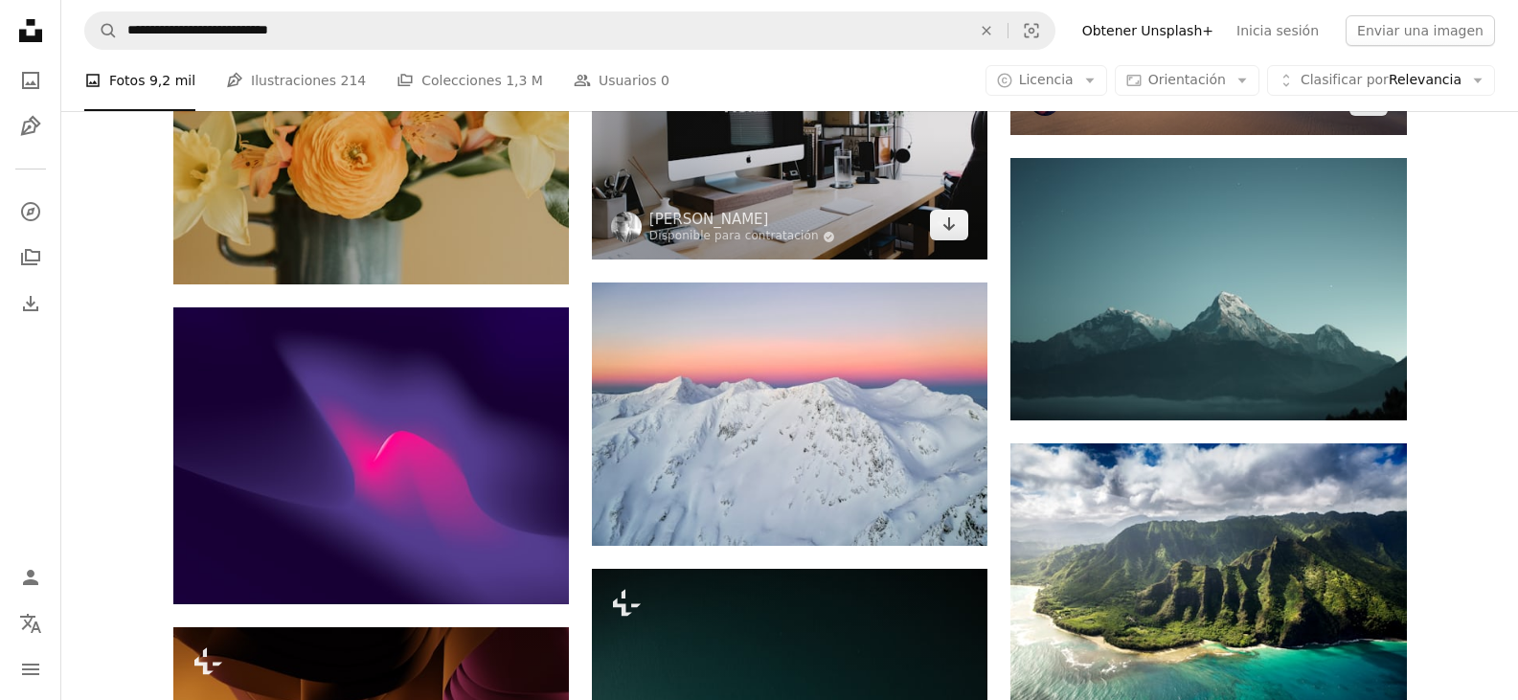
scroll to position [45798, 0]
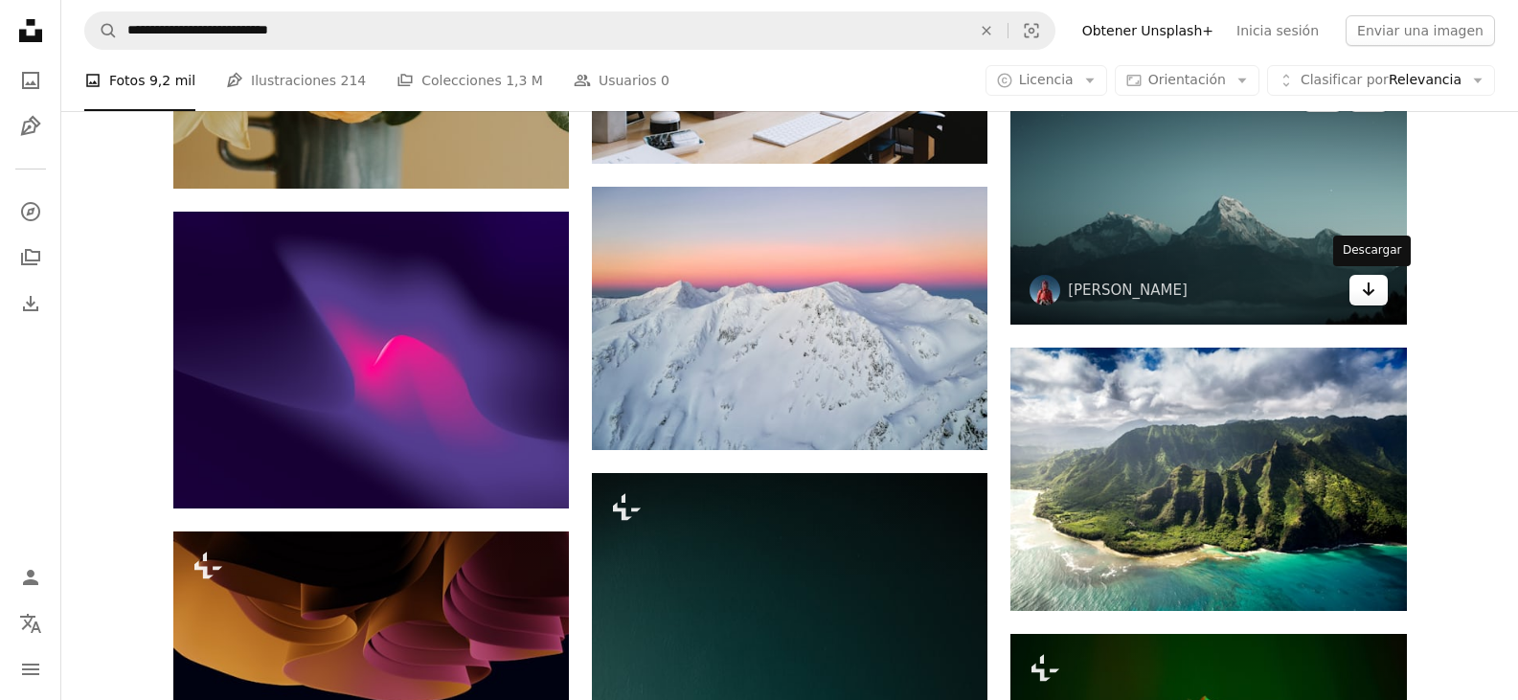
click at [1353, 293] on link "Arrow pointing down" at bounding box center [1369, 290] width 38 height 31
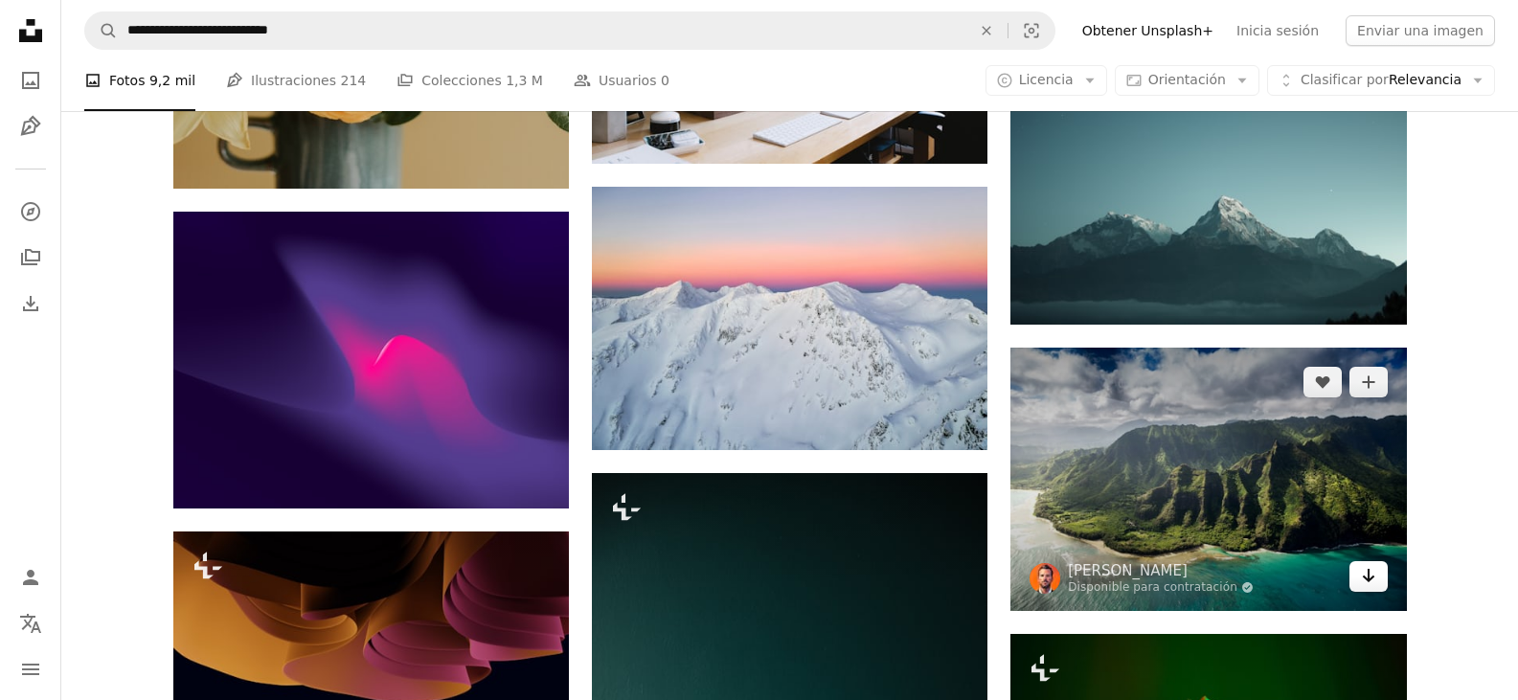
click at [1362, 573] on icon "Arrow pointing down" at bounding box center [1368, 575] width 15 height 23
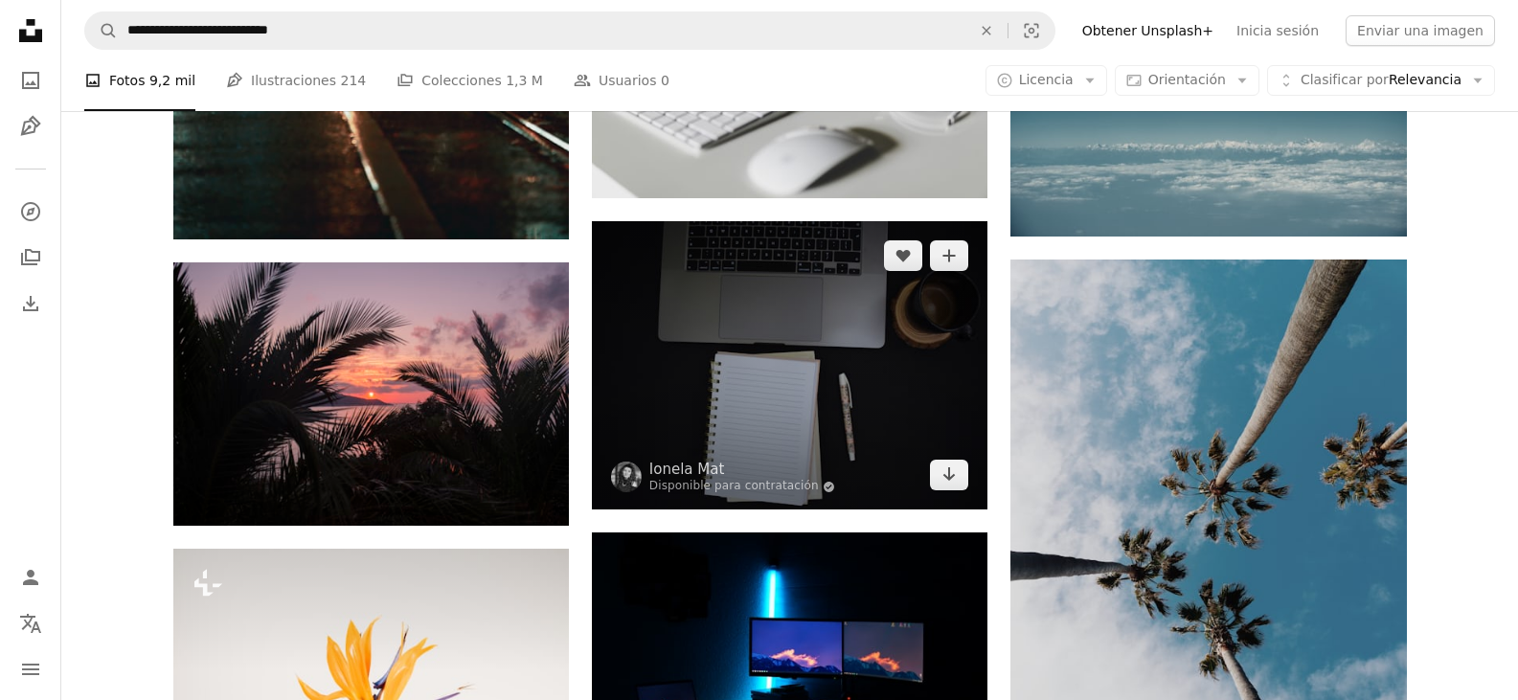
scroll to position [47330, 0]
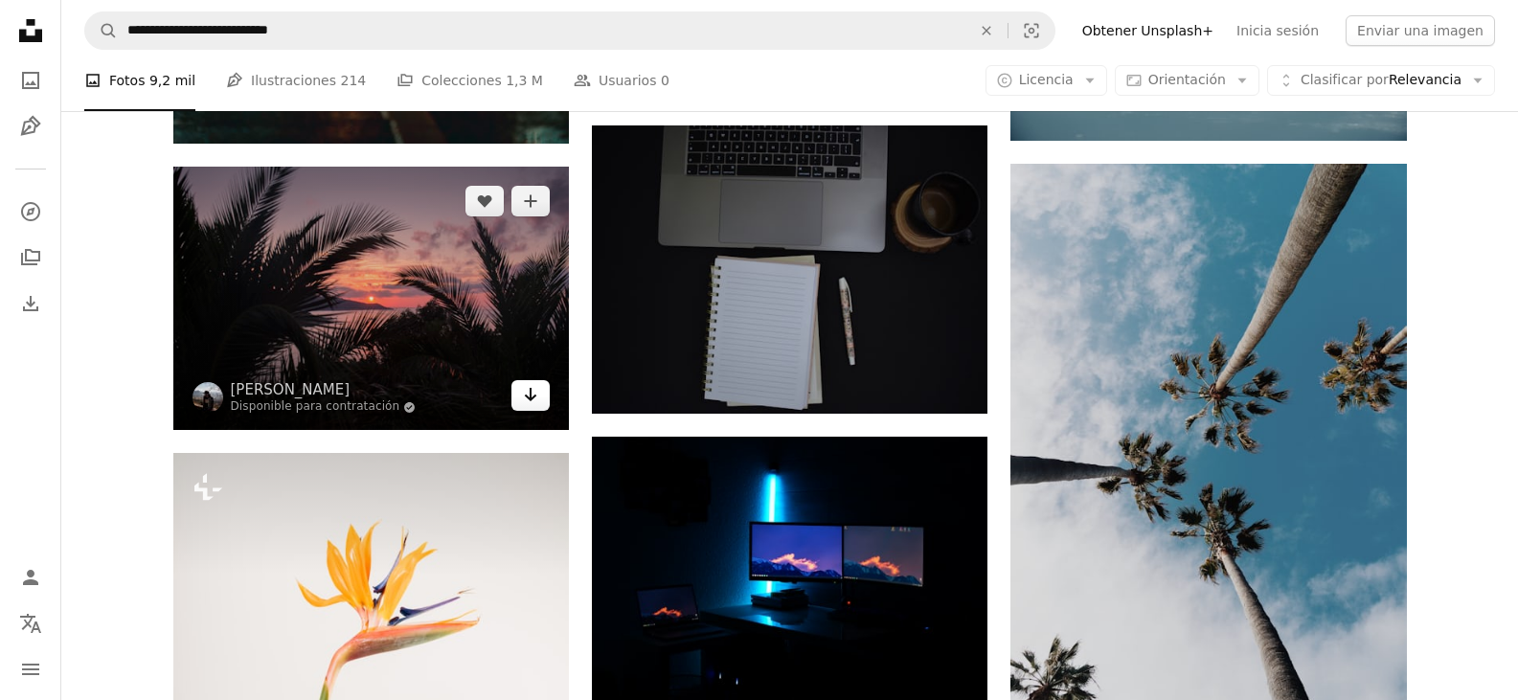
click at [523, 401] on icon "Arrow pointing down" at bounding box center [530, 394] width 15 height 23
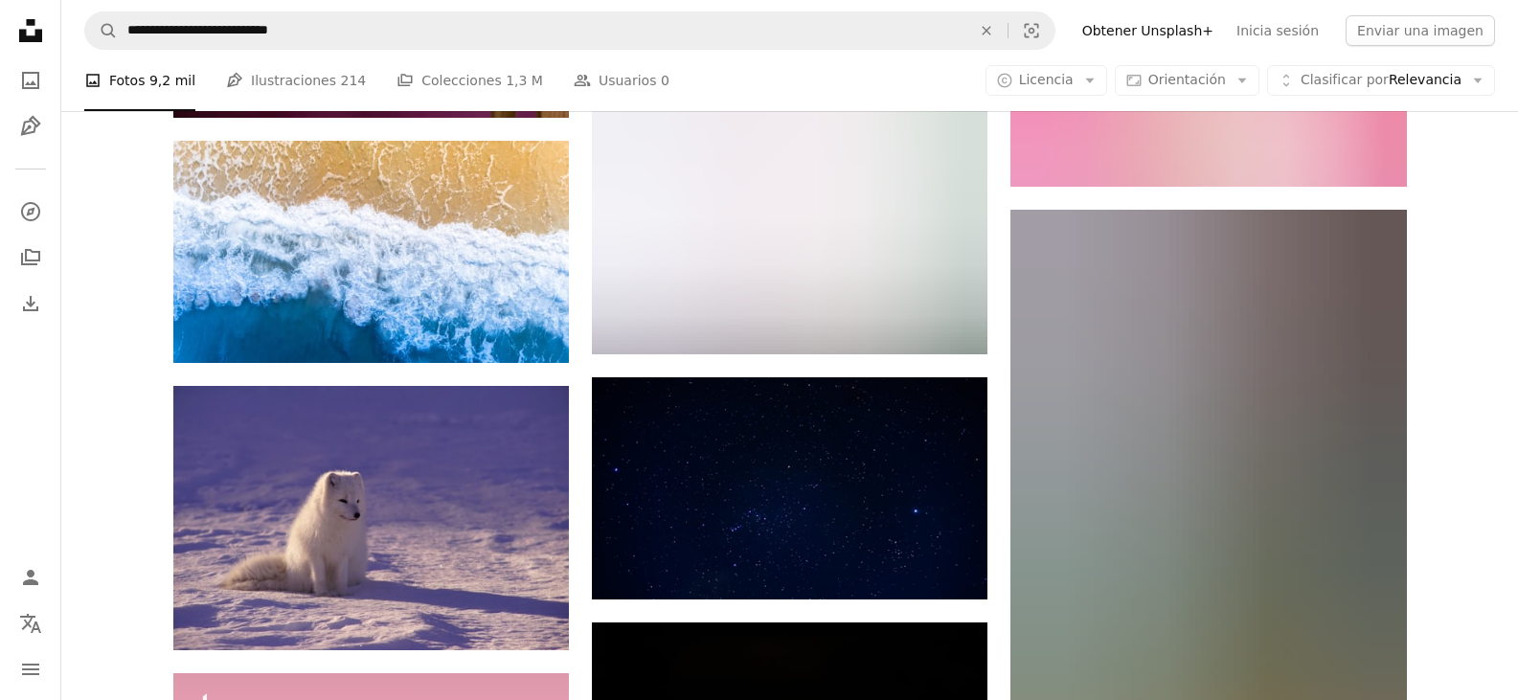
scroll to position [51545, 0]
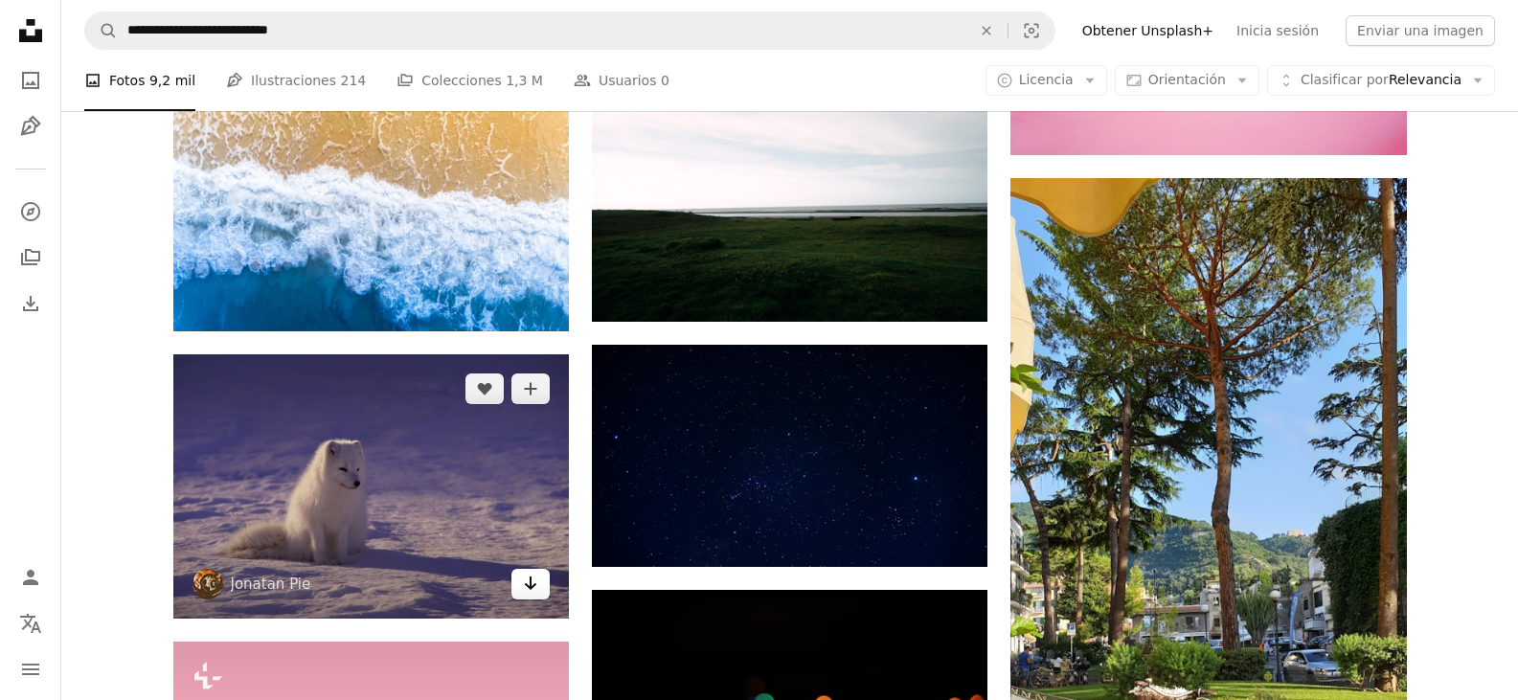
click at [534, 572] on icon "Arrow pointing down" at bounding box center [530, 583] width 15 height 23
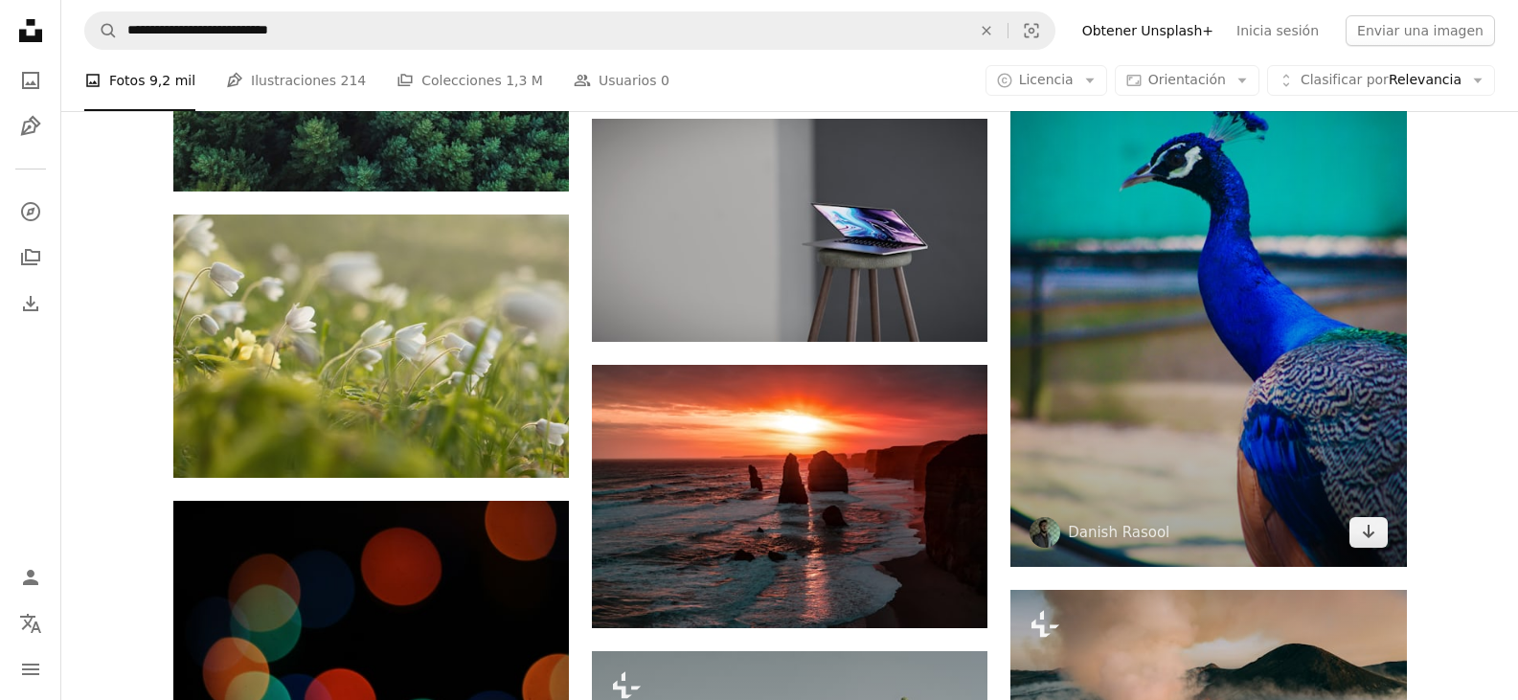
scroll to position [54705, 0]
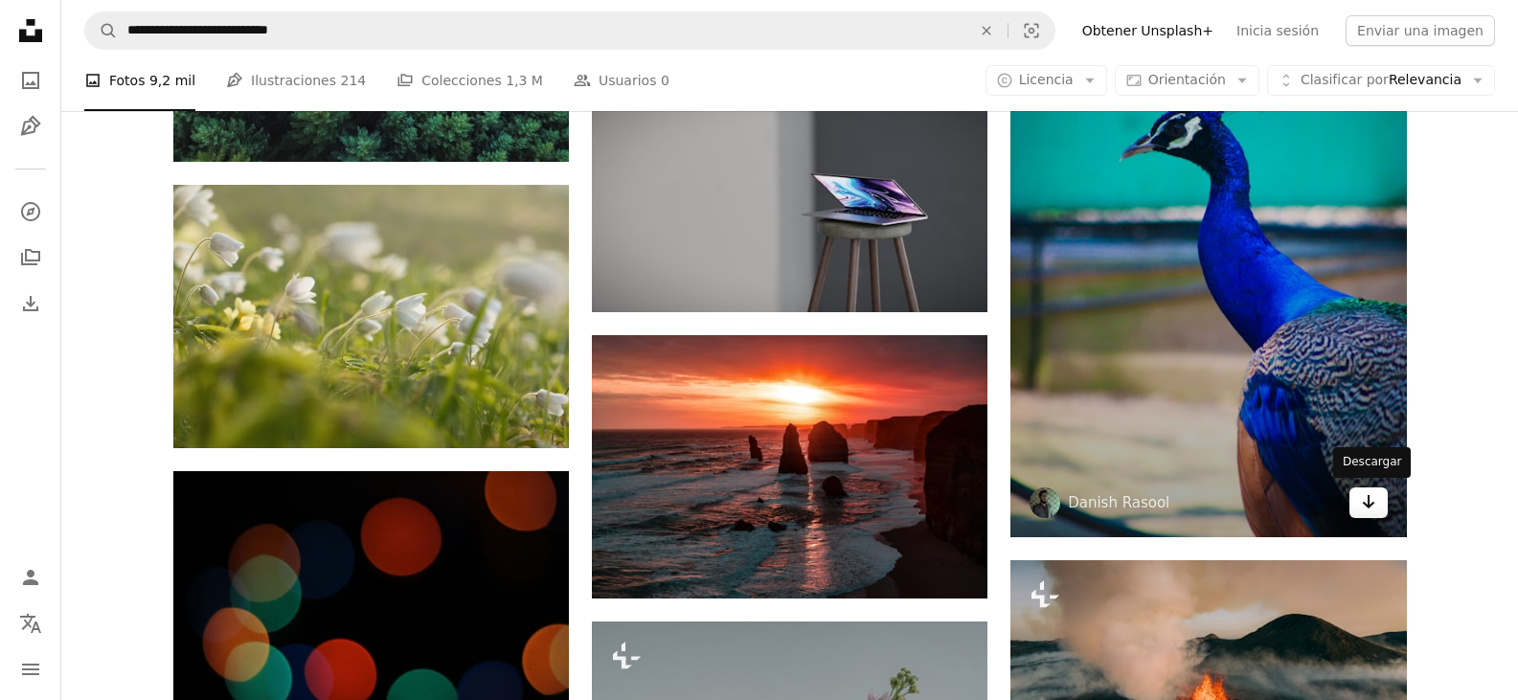
click at [1374, 495] on icon "Arrow pointing down" at bounding box center [1368, 501] width 15 height 23
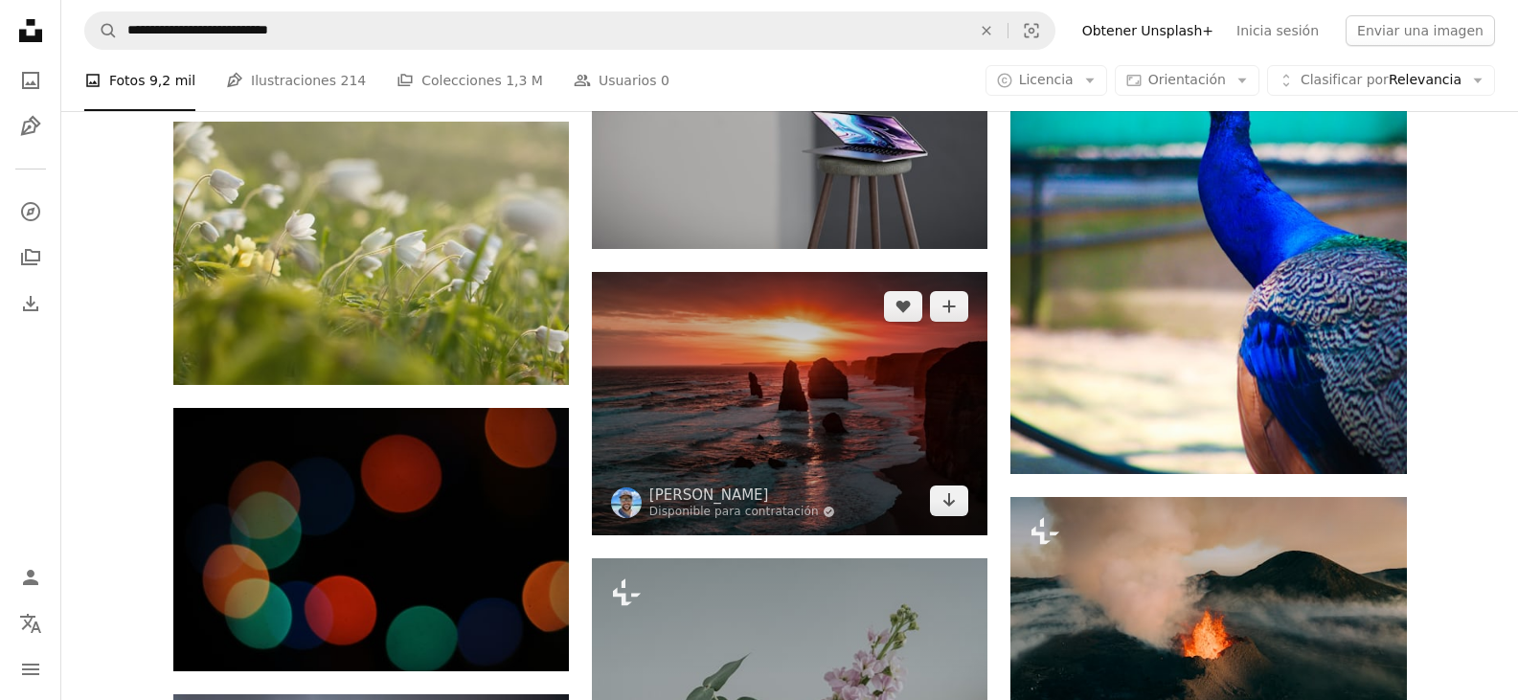
scroll to position [54801, 0]
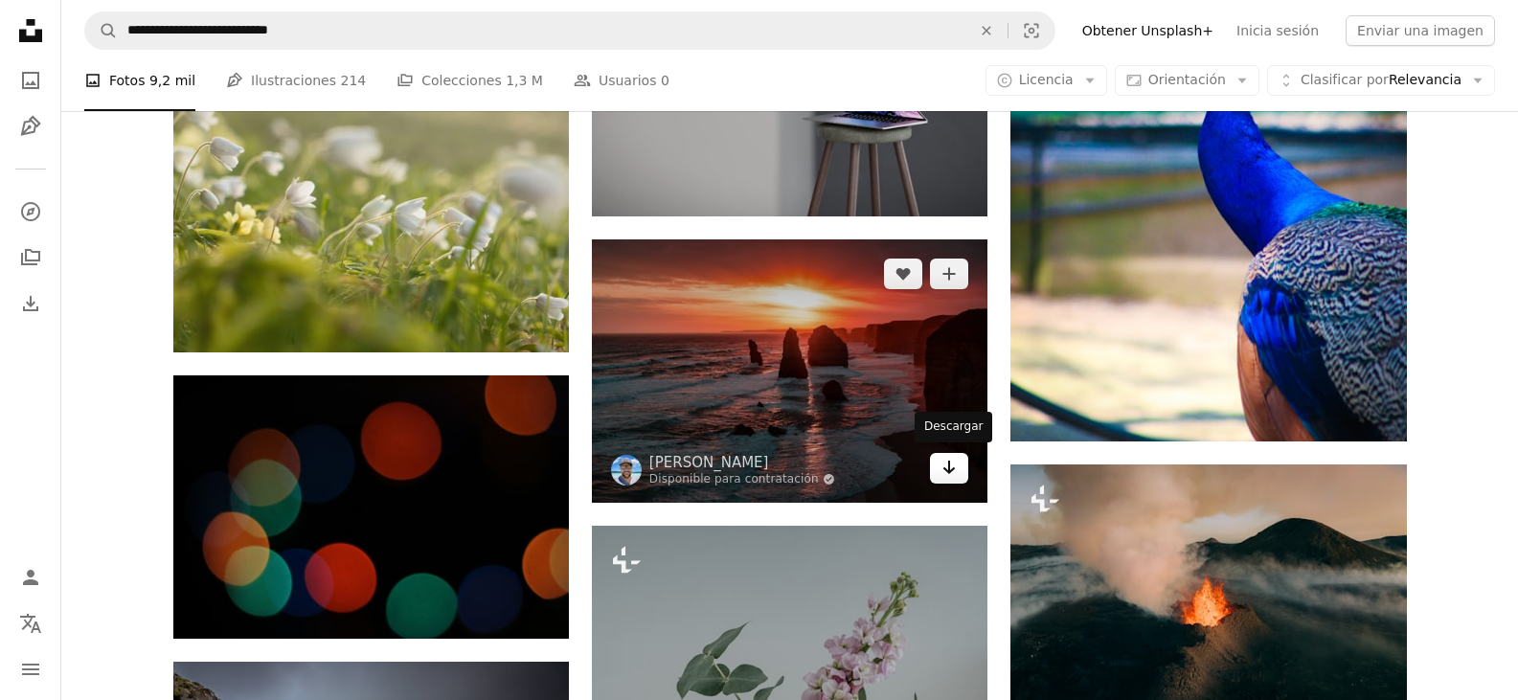
click at [946, 456] on icon "Arrow pointing down" at bounding box center [949, 467] width 15 height 23
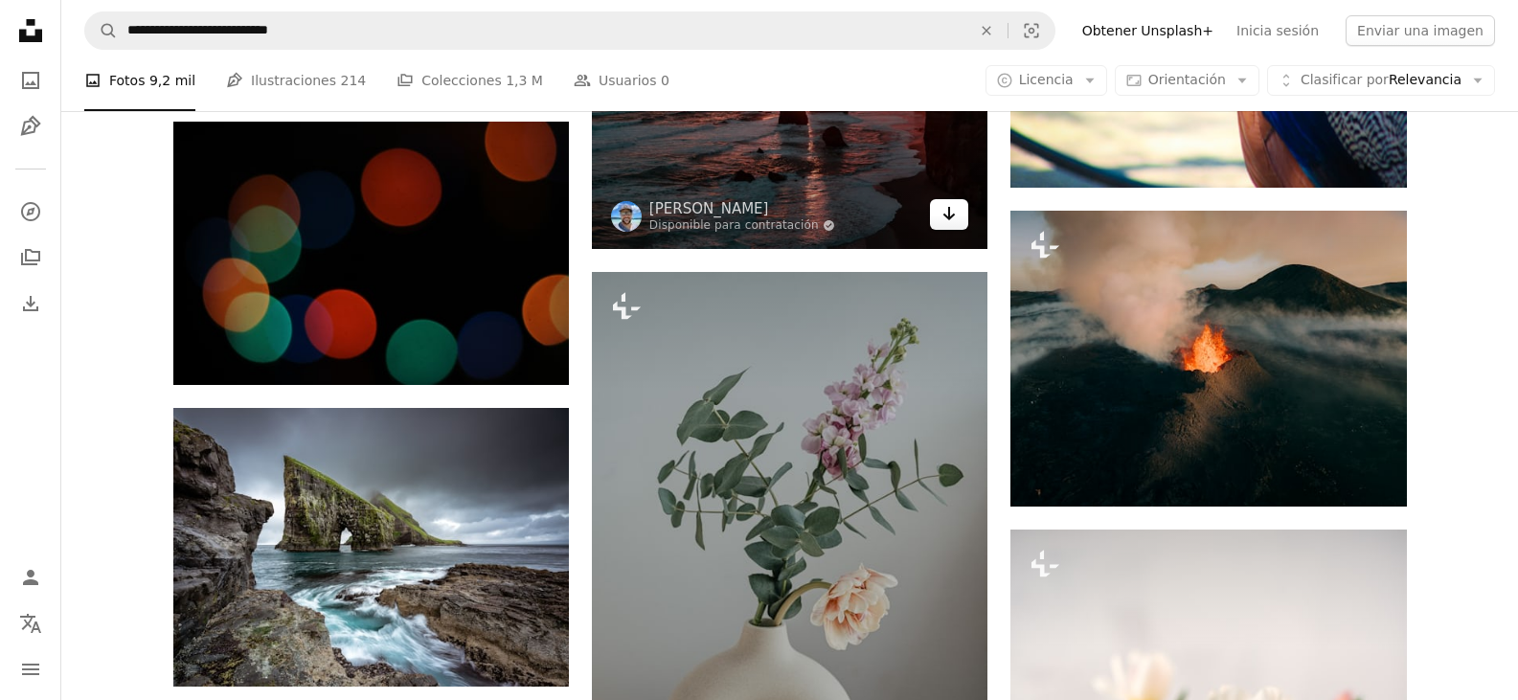
scroll to position [55088, 0]
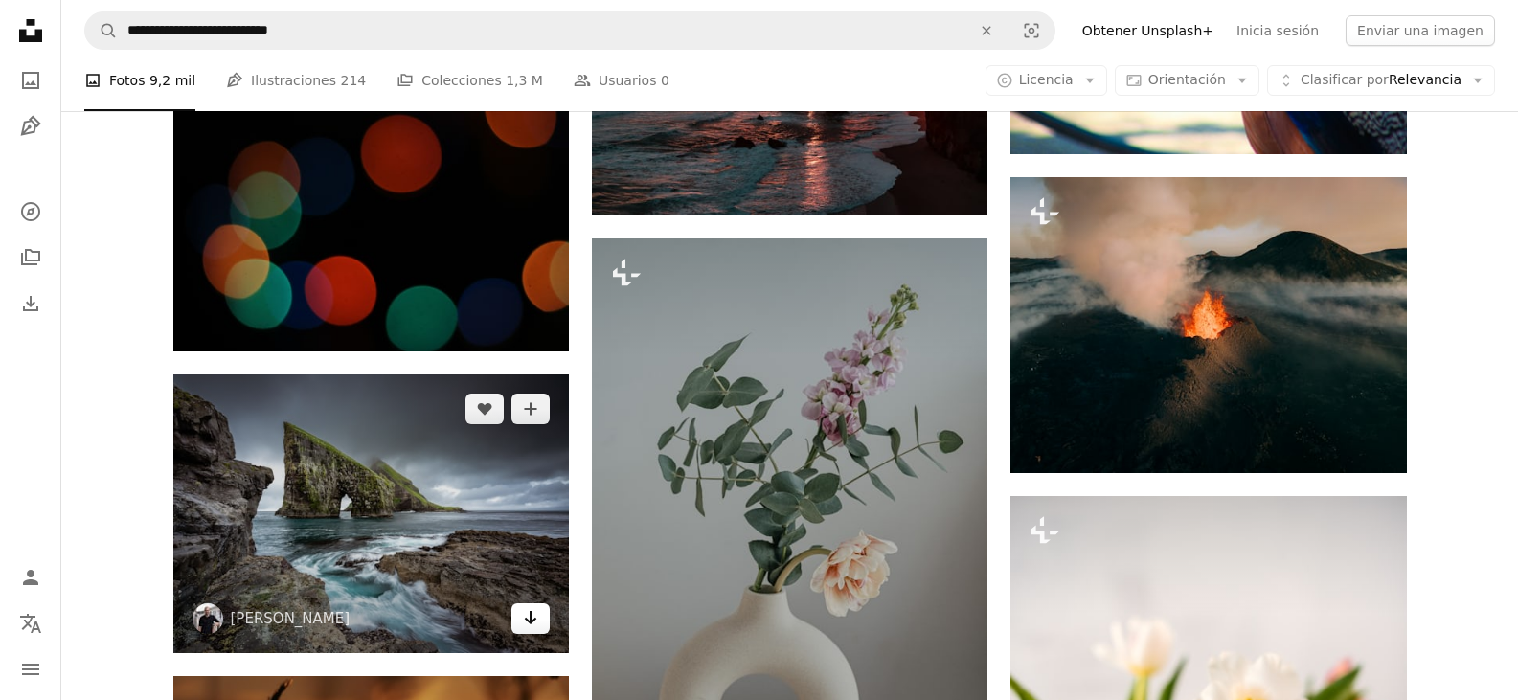
click at [523, 615] on icon "Arrow pointing down" at bounding box center [530, 617] width 15 height 23
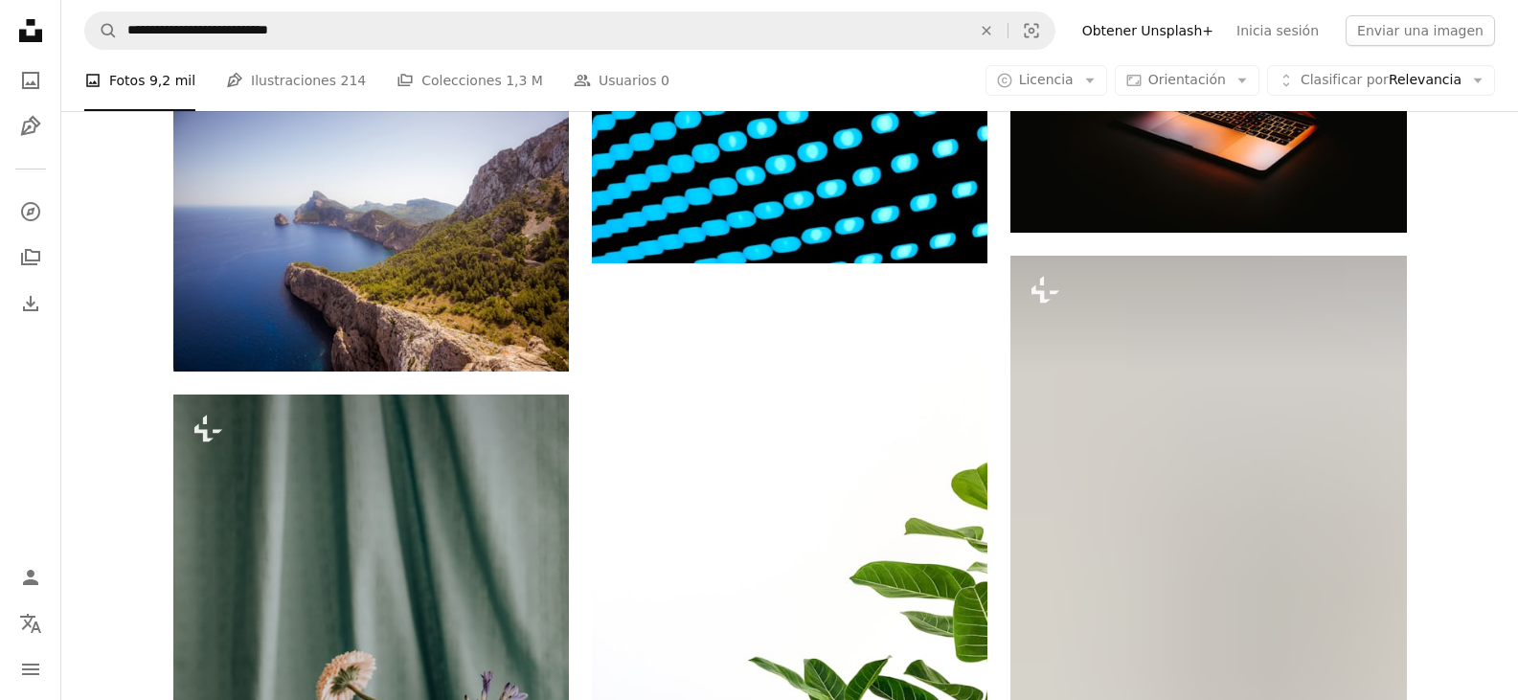
scroll to position [56238, 0]
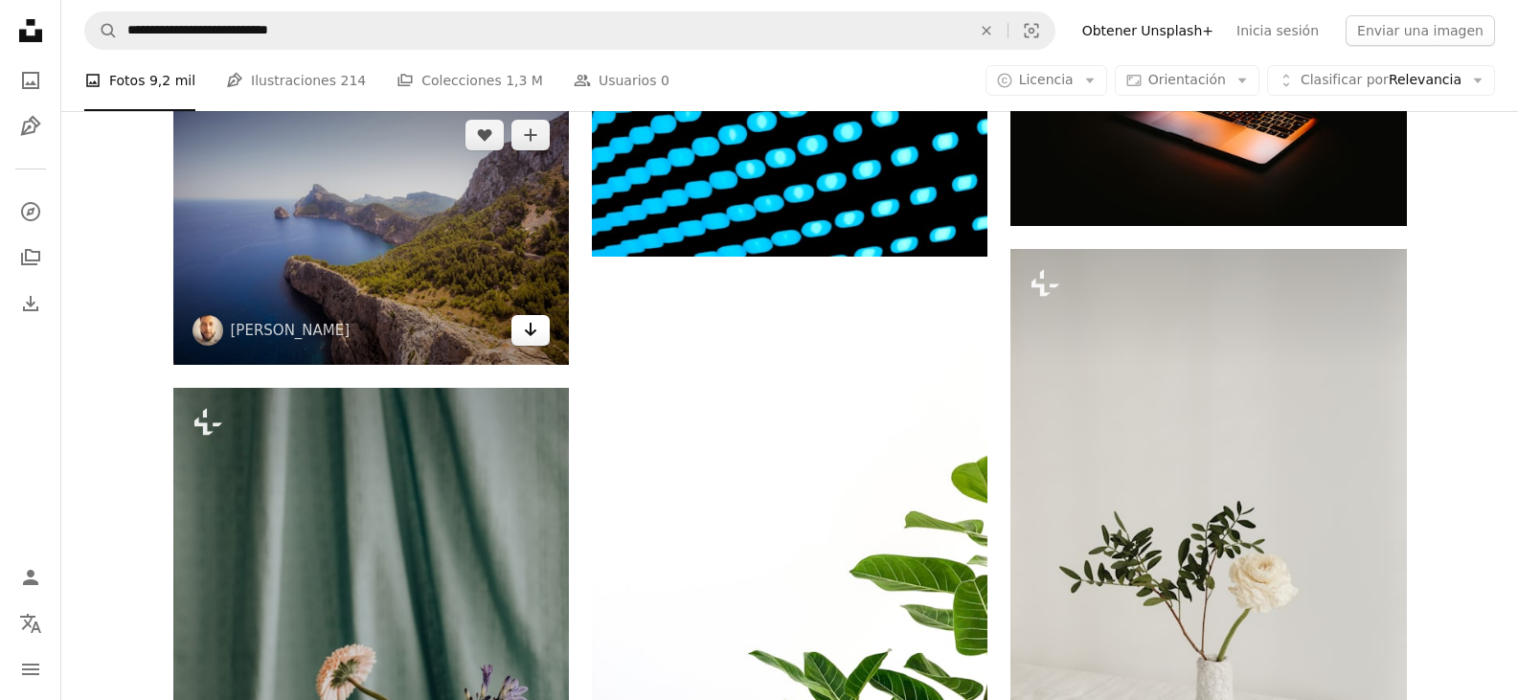
click at [534, 340] on link "Arrow pointing down" at bounding box center [530, 330] width 38 height 31
click at [511, 315] on link "Arrow pointing down" at bounding box center [530, 330] width 38 height 31
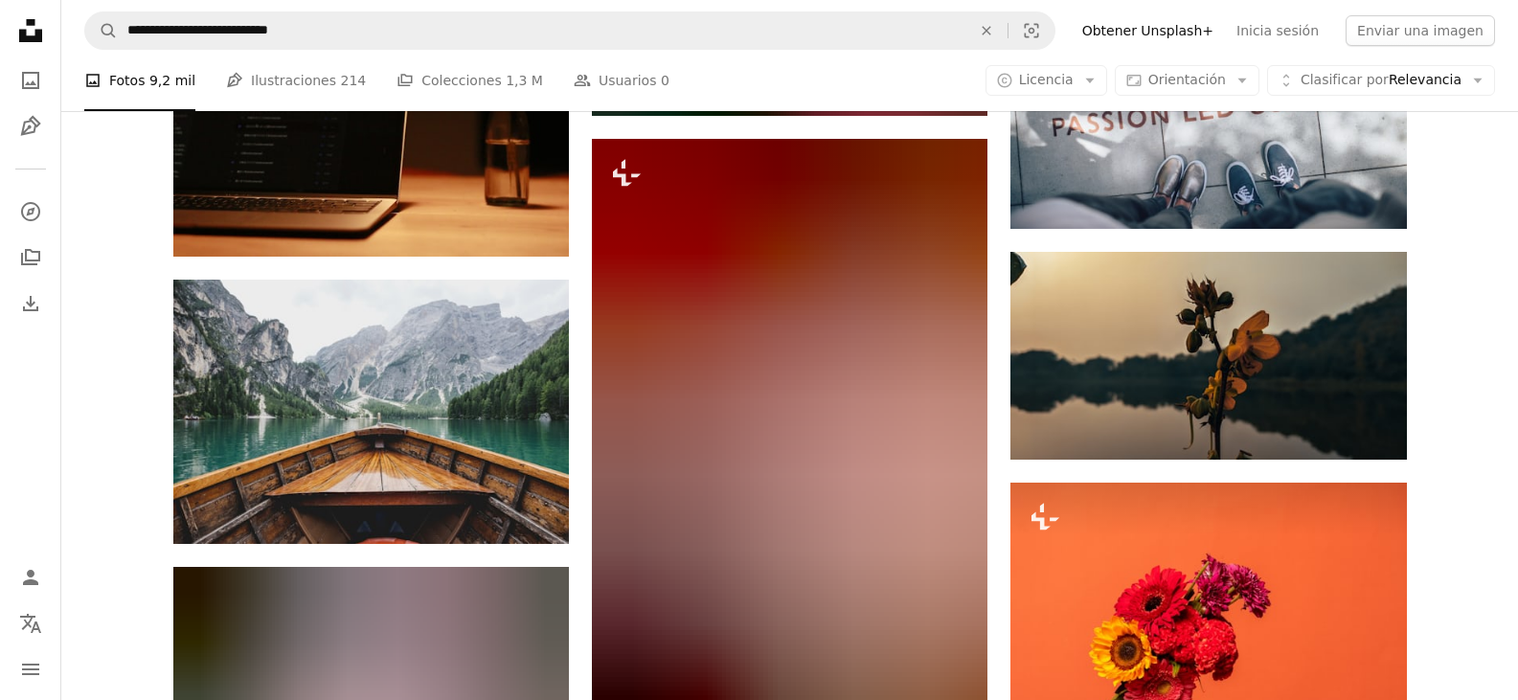
scroll to position [57962, 0]
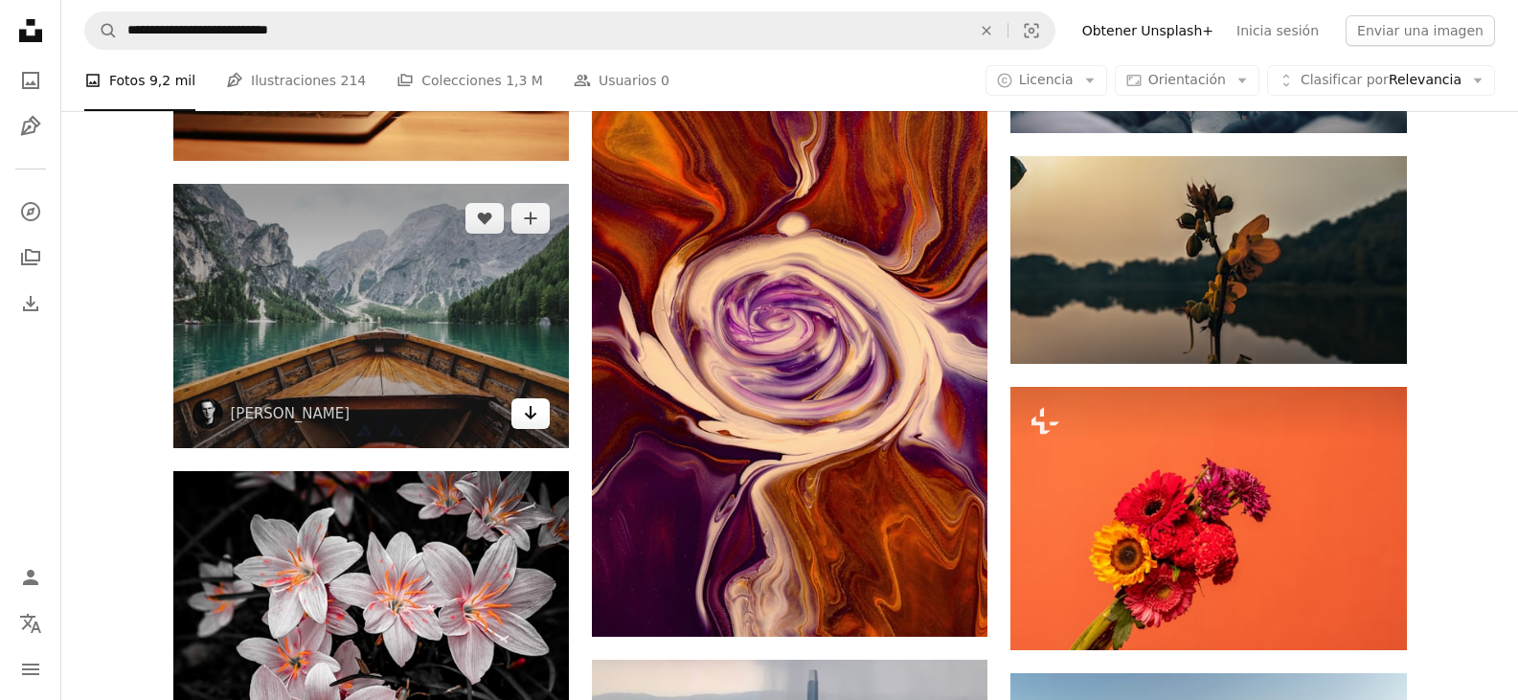
click at [542, 414] on link "Arrow pointing down" at bounding box center [530, 413] width 38 height 31
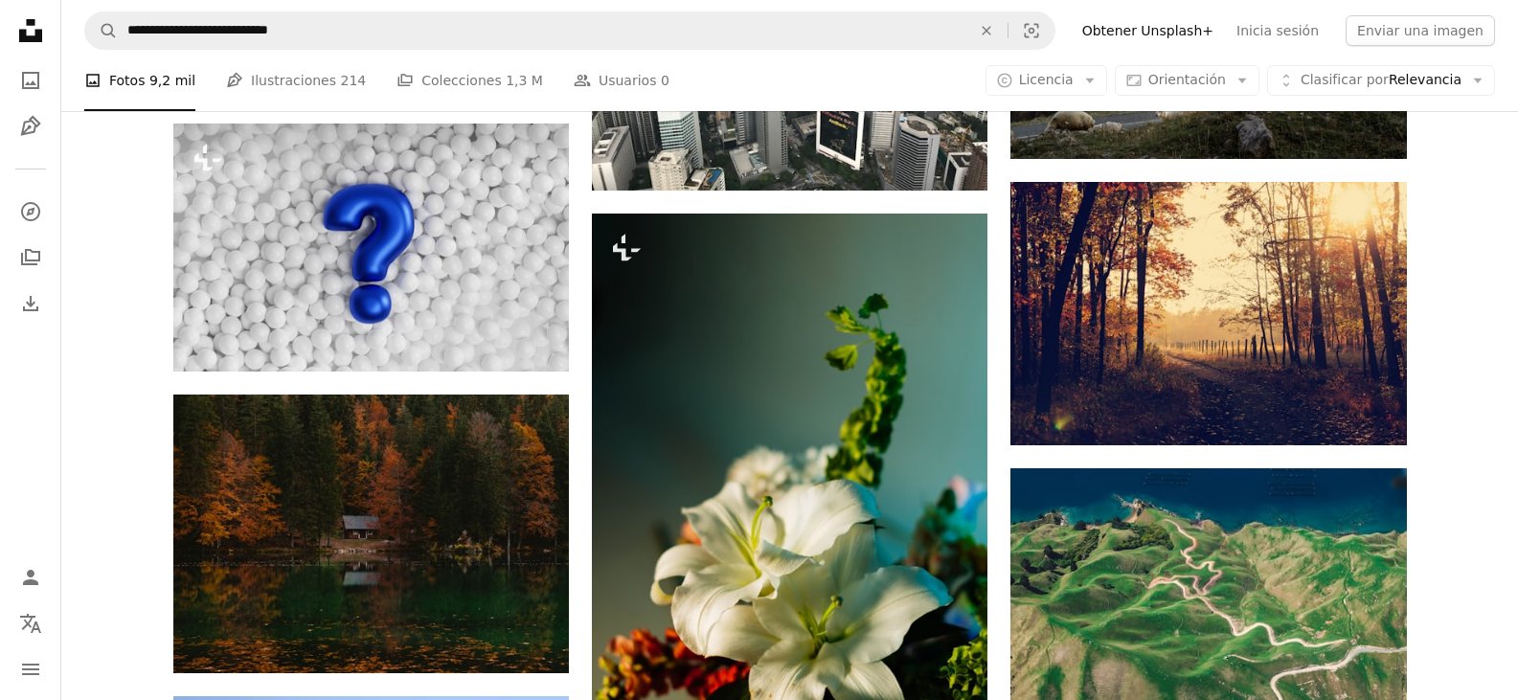
scroll to position [58920, 0]
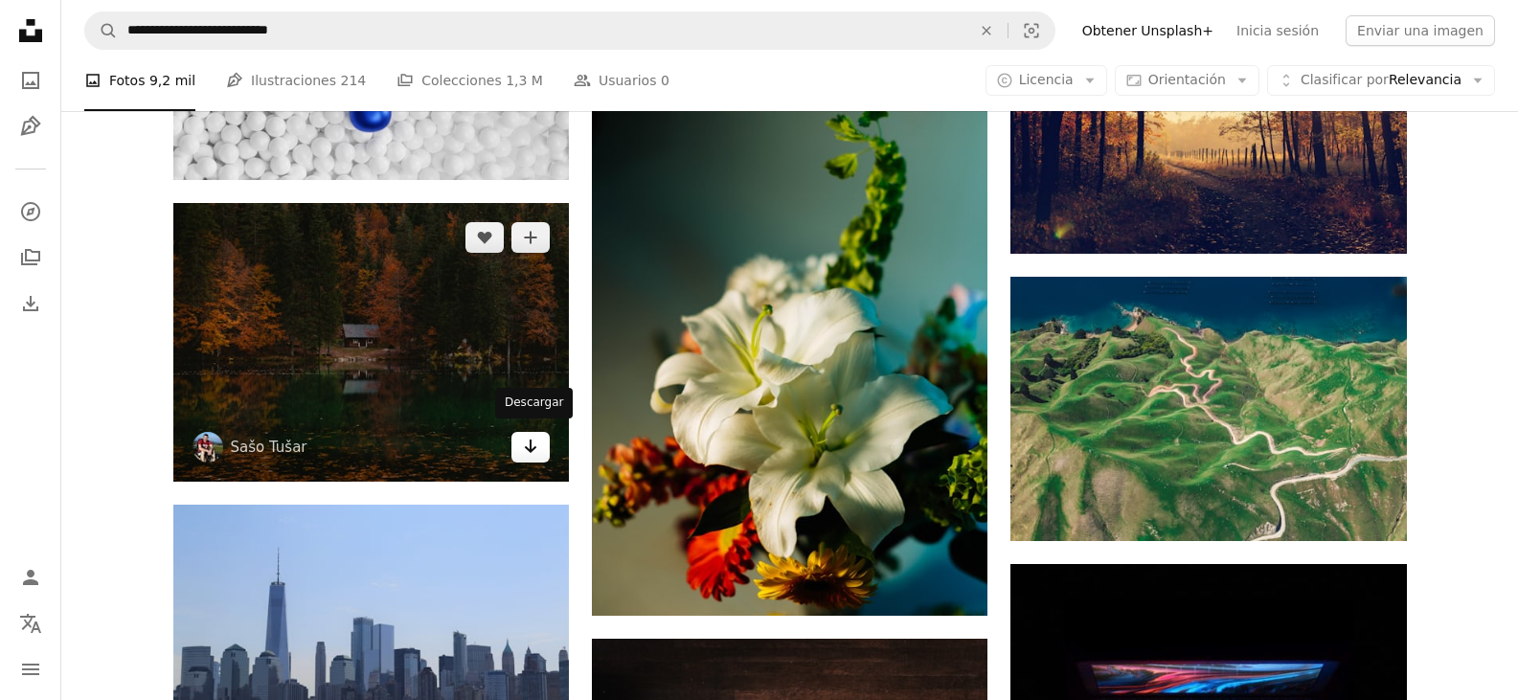
click at [526, 438] on icon "Arrow pointing down" at bounding box center [530, 446] width 15 height 23
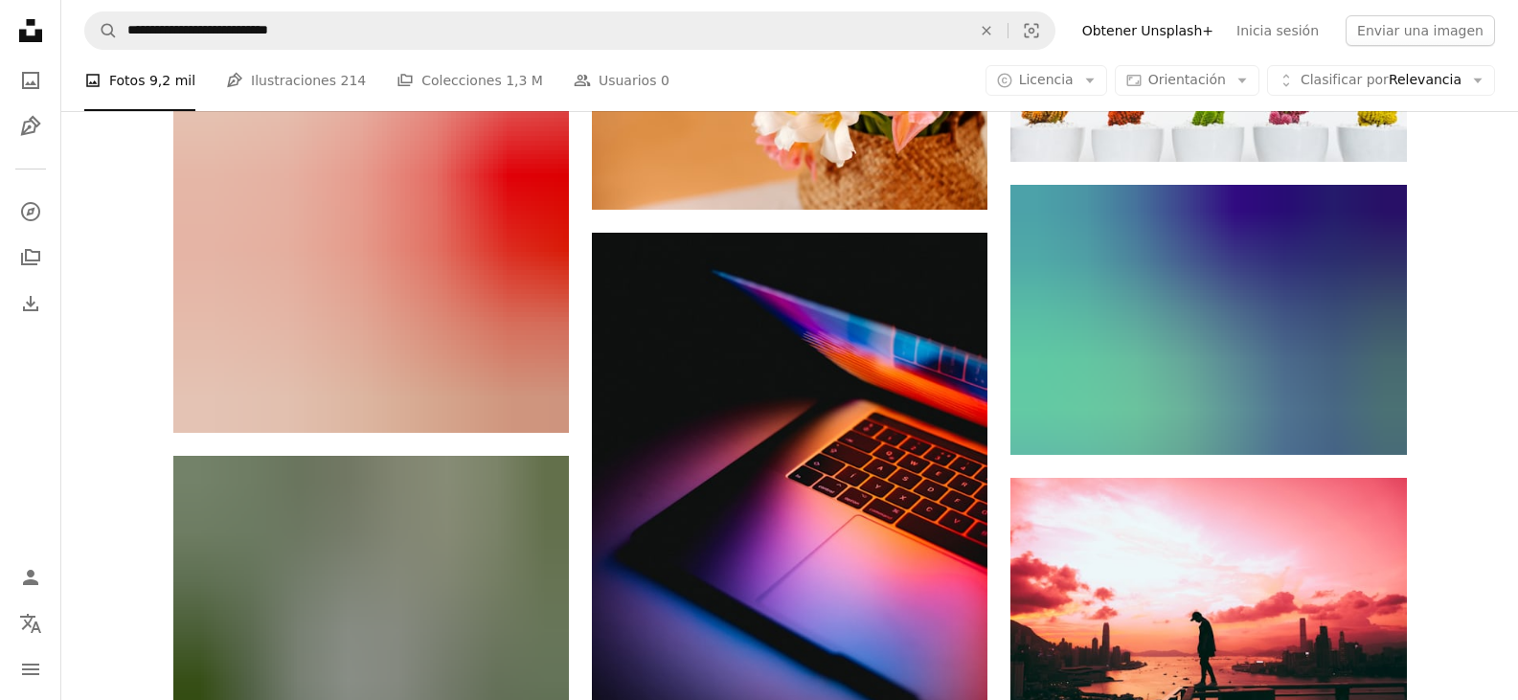
scroll to position [59877, 0]
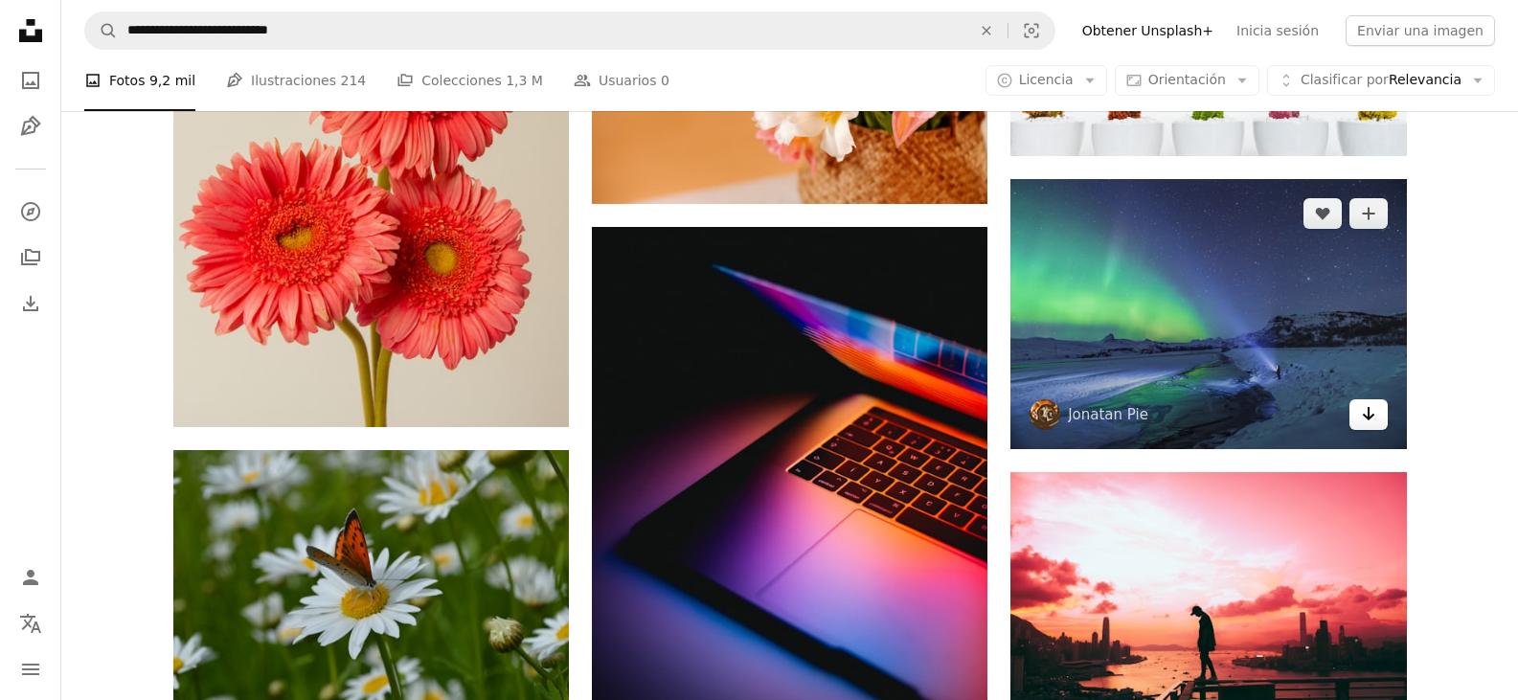
click at [1358, 426] on link "Arrow pointing down" at bounding box center [1369, 414] width 38 height 31
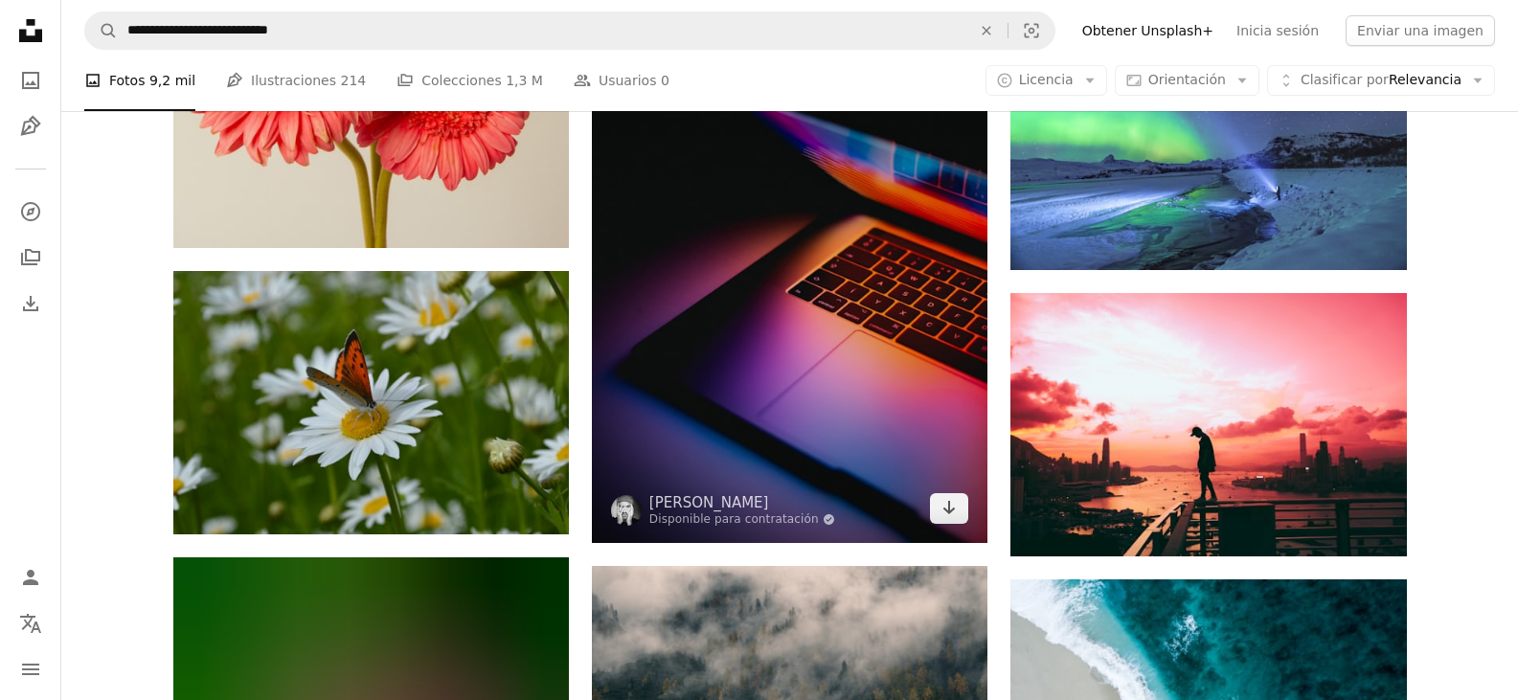
scroll to position [60069, 0]
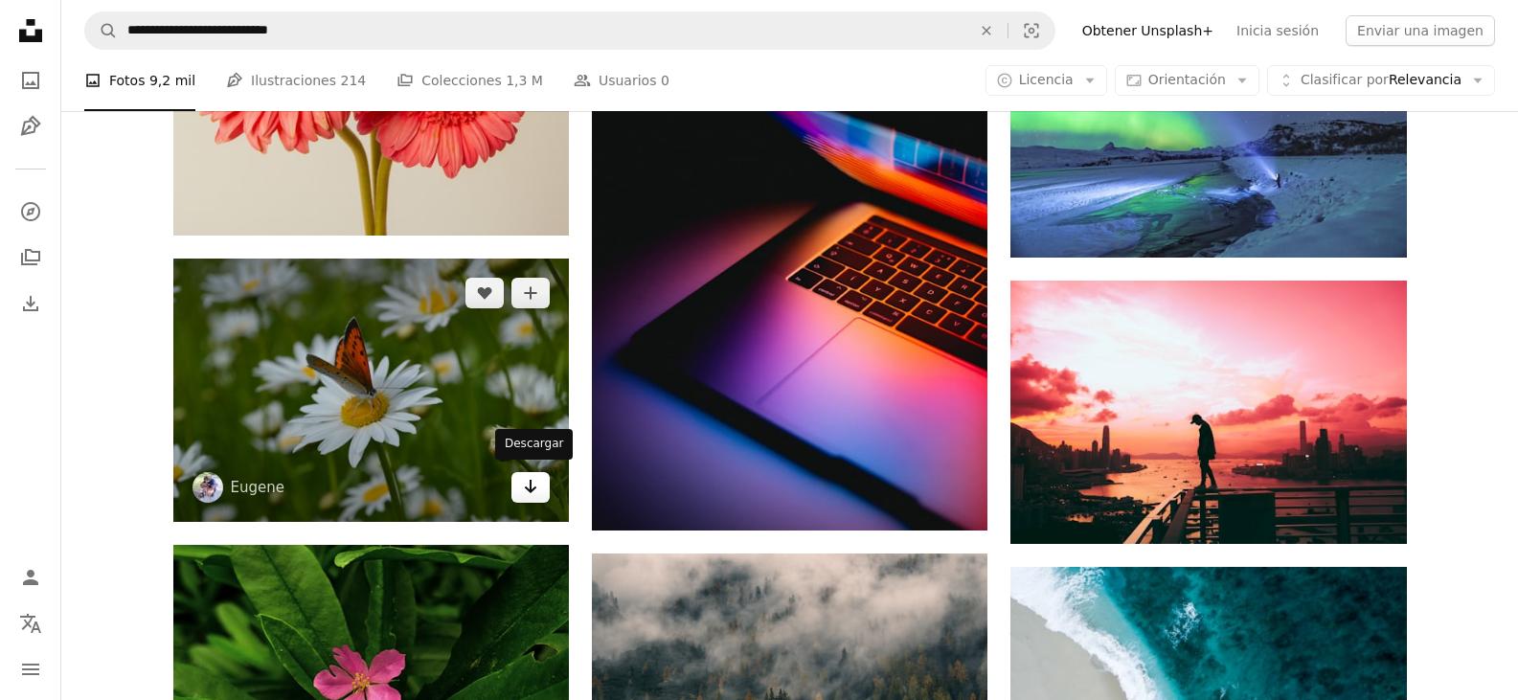
click at [535, 475] on icon "Arrow pointing down" at bounding box center [530, 486] width 15 height 23
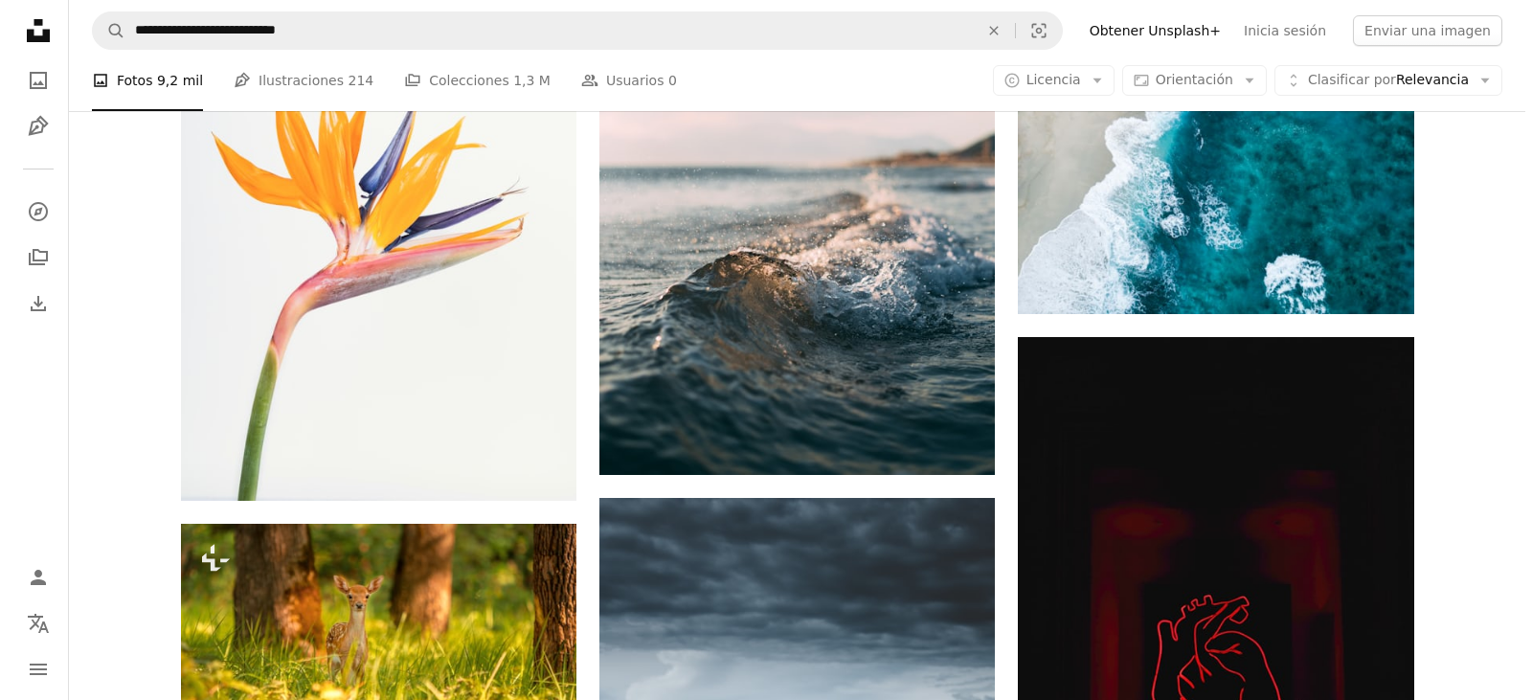
scroll to position [61218, 0]
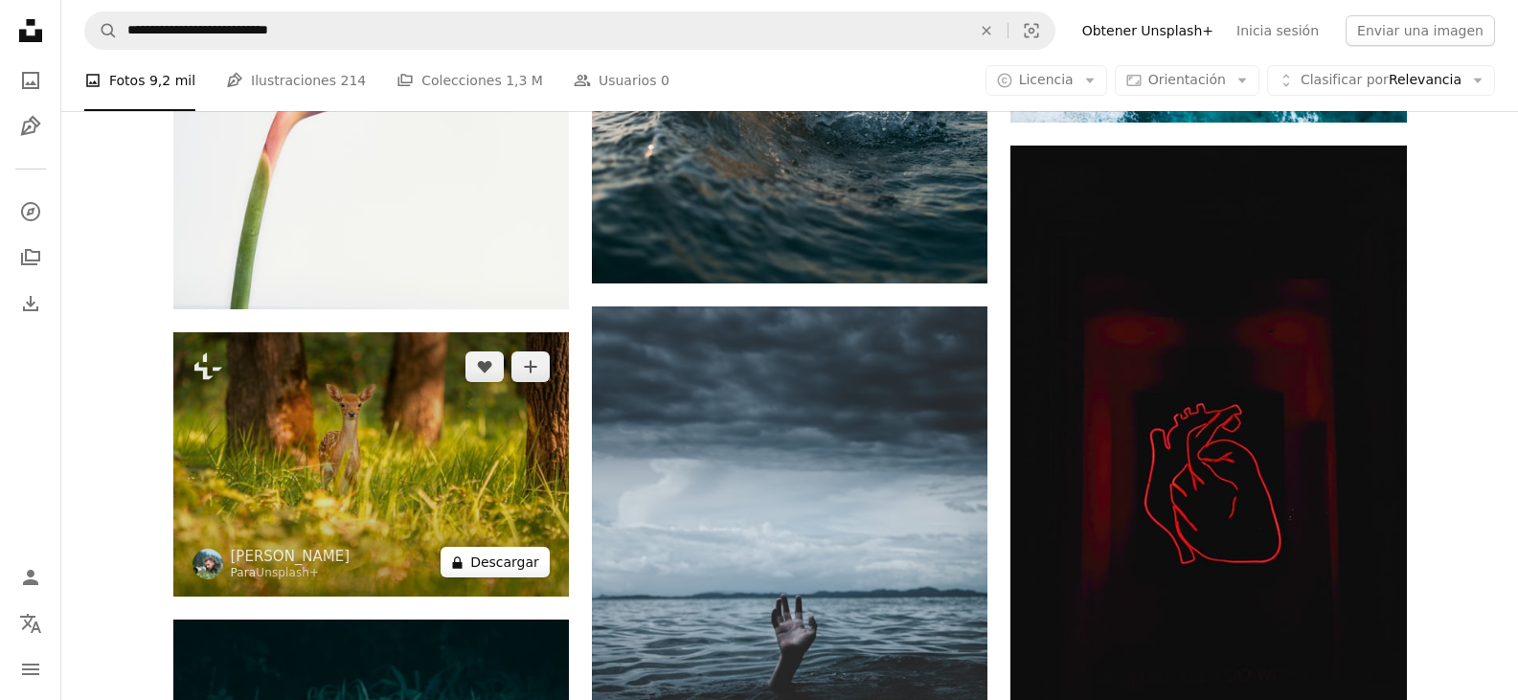
click at [530, 550] on button "A lock Descargar" at bounding box center [495, 562] width 109 height 31
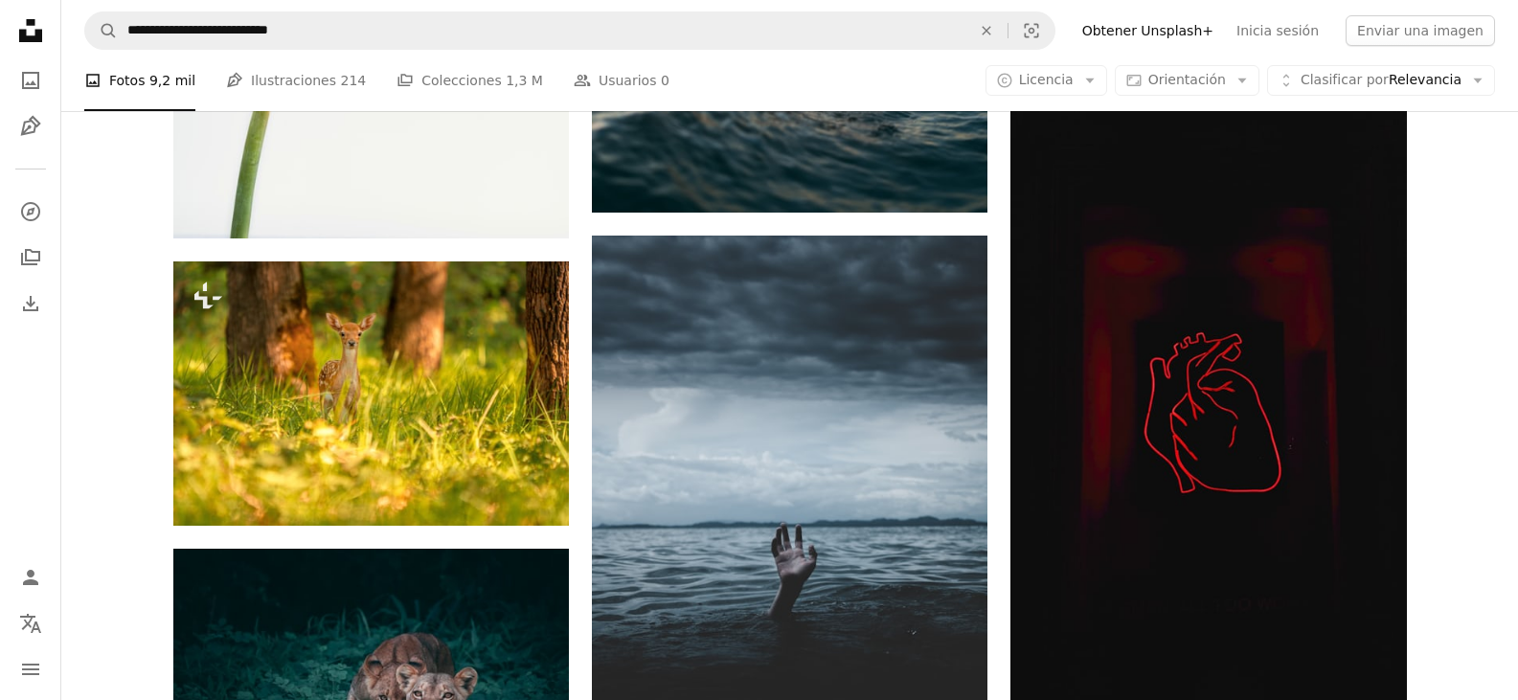
scroll to position [61410, 0]
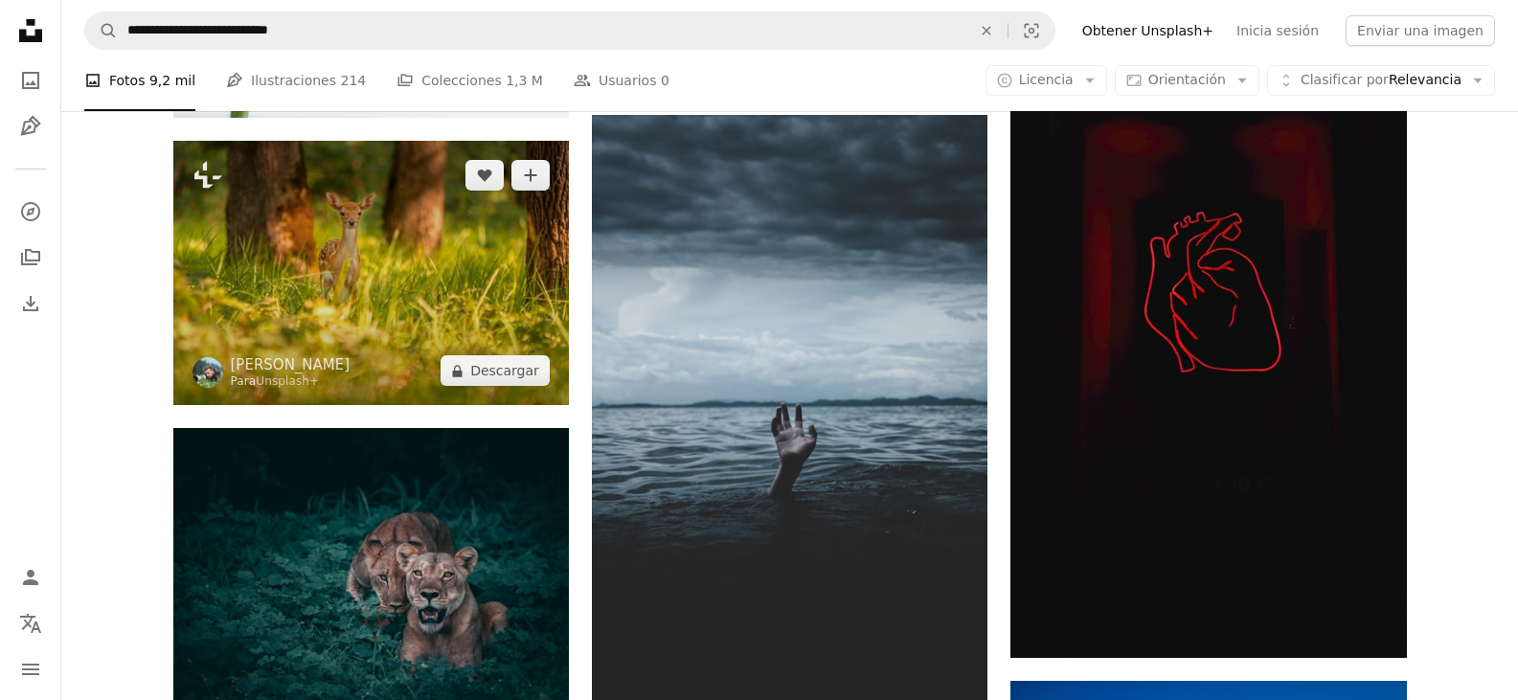
click at [325, 272] on img at bounding box center [371, 273] width 396 height 264
click at [351, 261] on img at bounding box center [371, 273] width 396 height 264
click at [488, 247] on img at bounding box center [371, 273] width 396 height 264
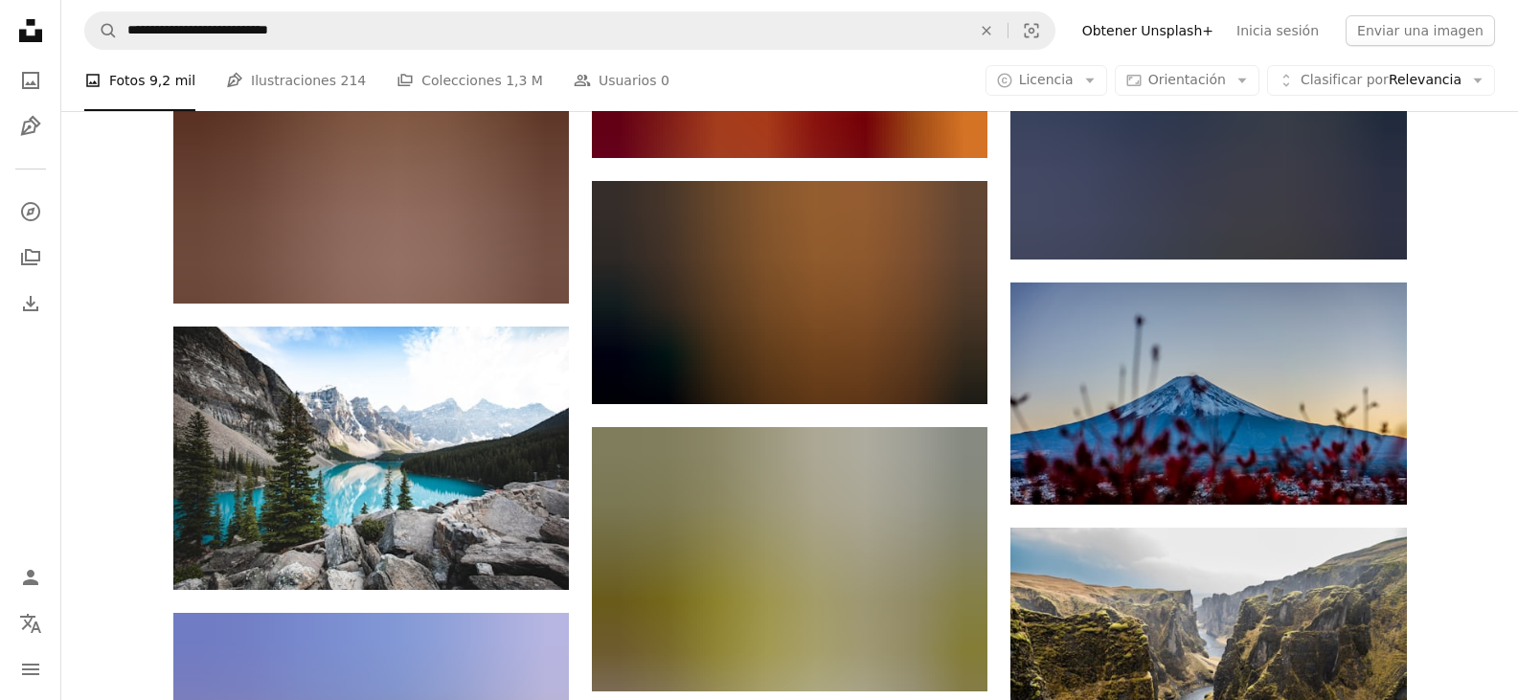
scroll to position [72137, 0]
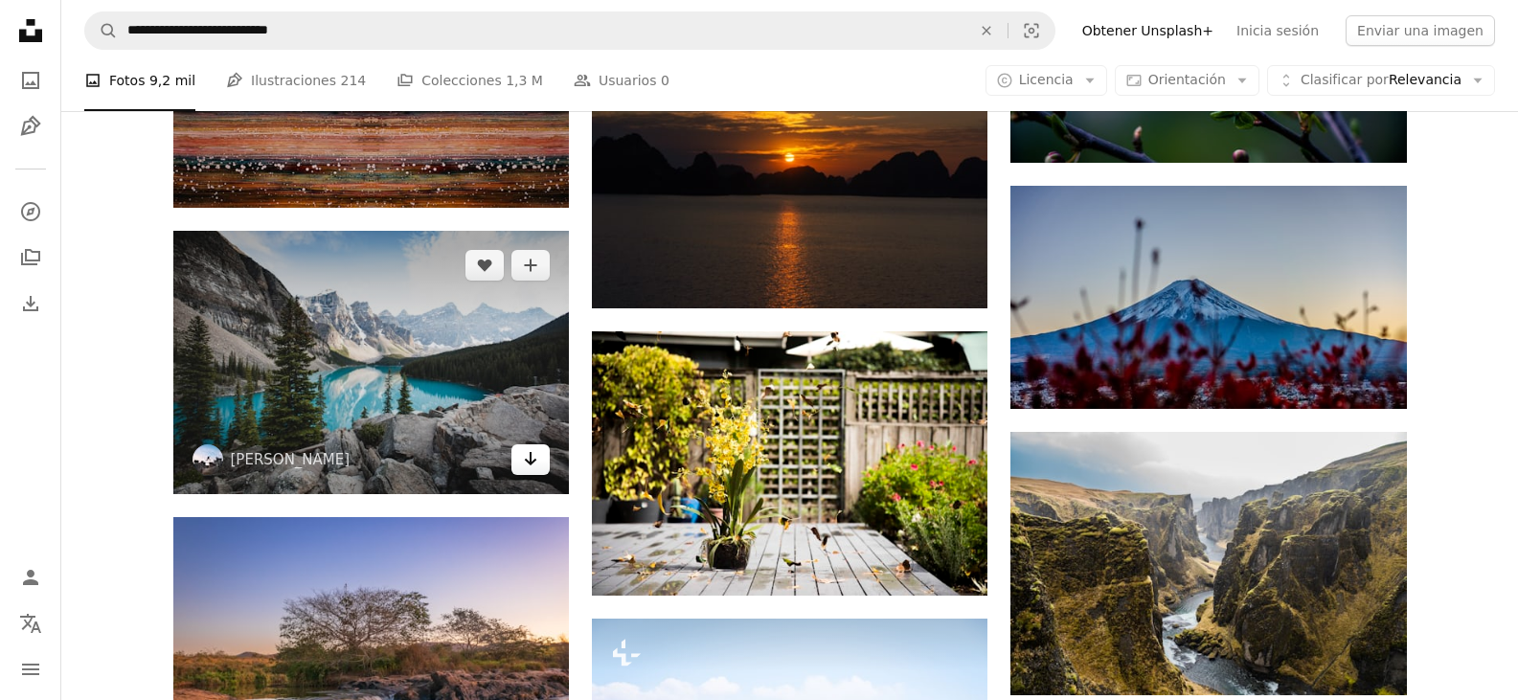
click at [527, 453] on icon "Descargar" at bounding box center [531, 458] width 12 height 13
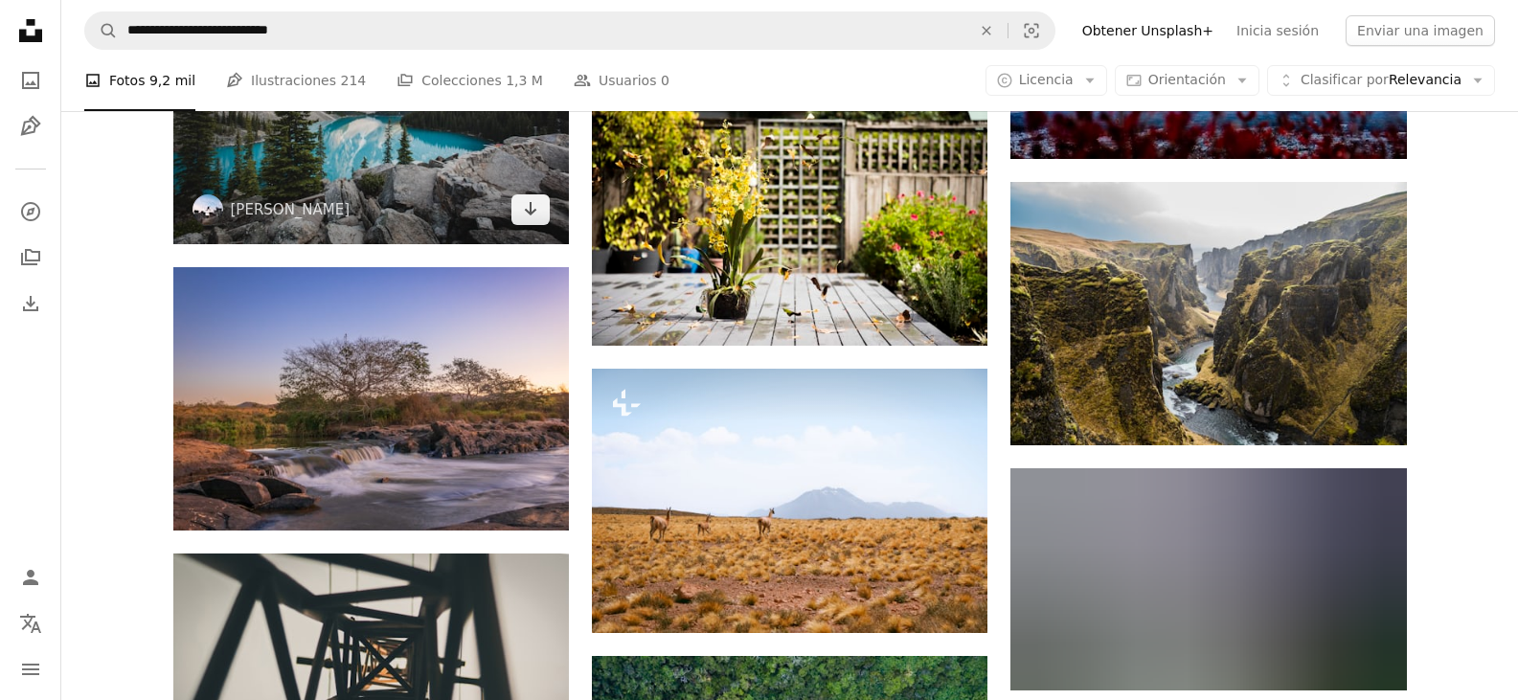
scroll to position [72425, 0]
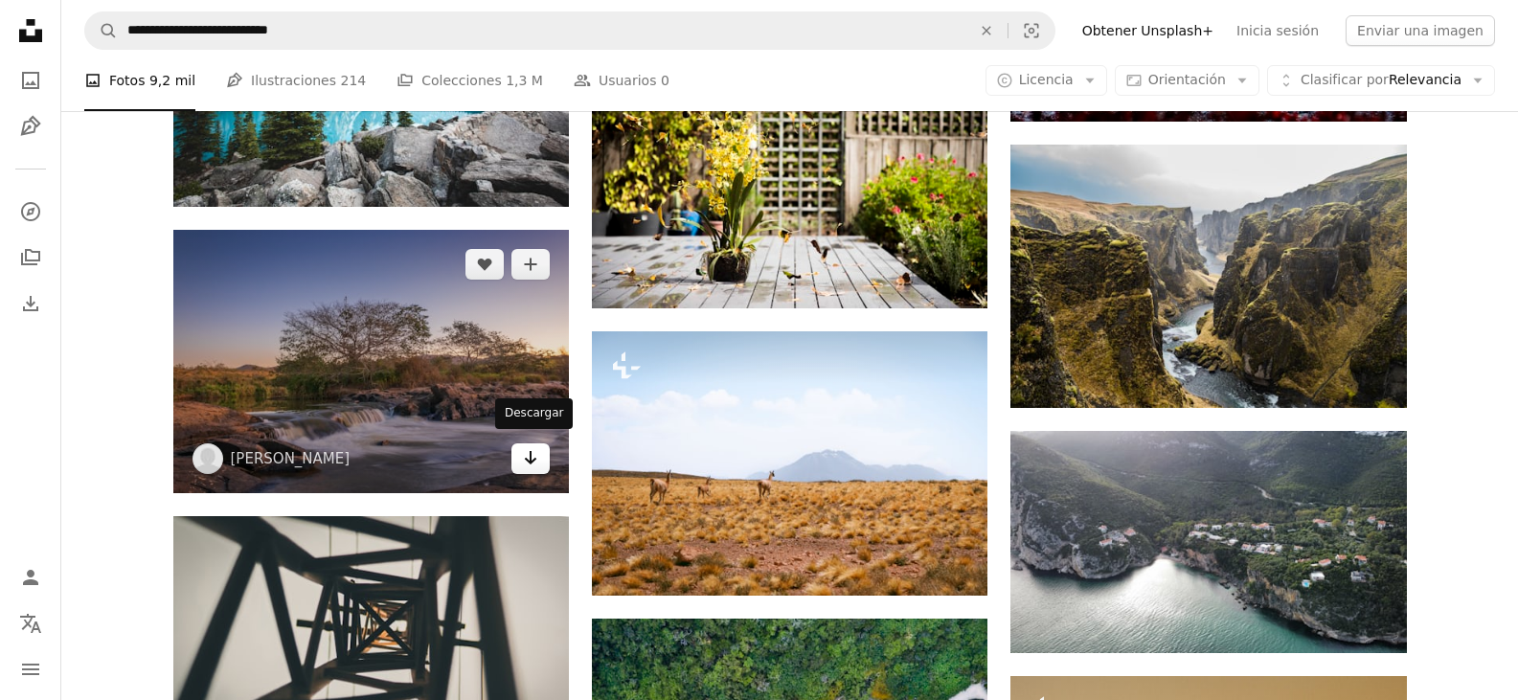
click at [521, 452] on link "Arrow pointing down" at bounding box center [530, 458] width 38 height 31
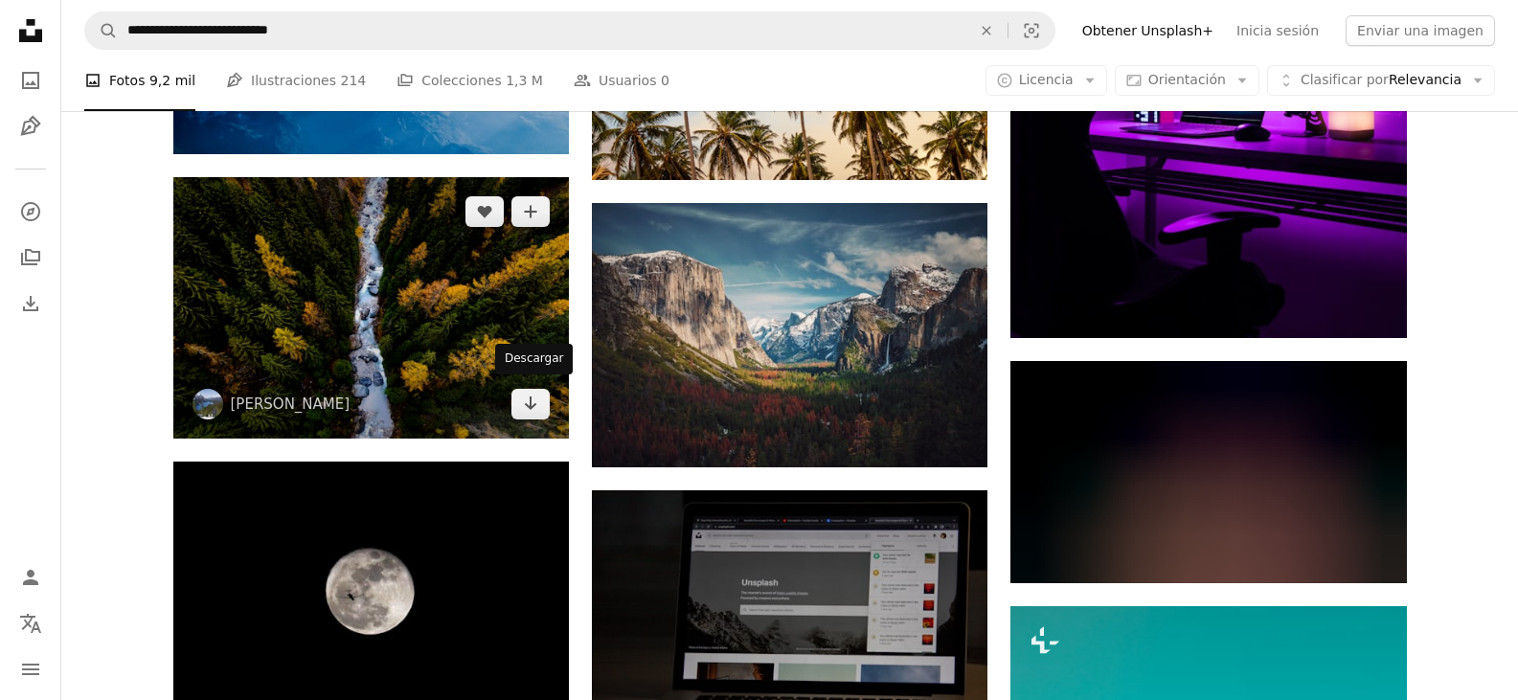
scroll to position [75681, 0]
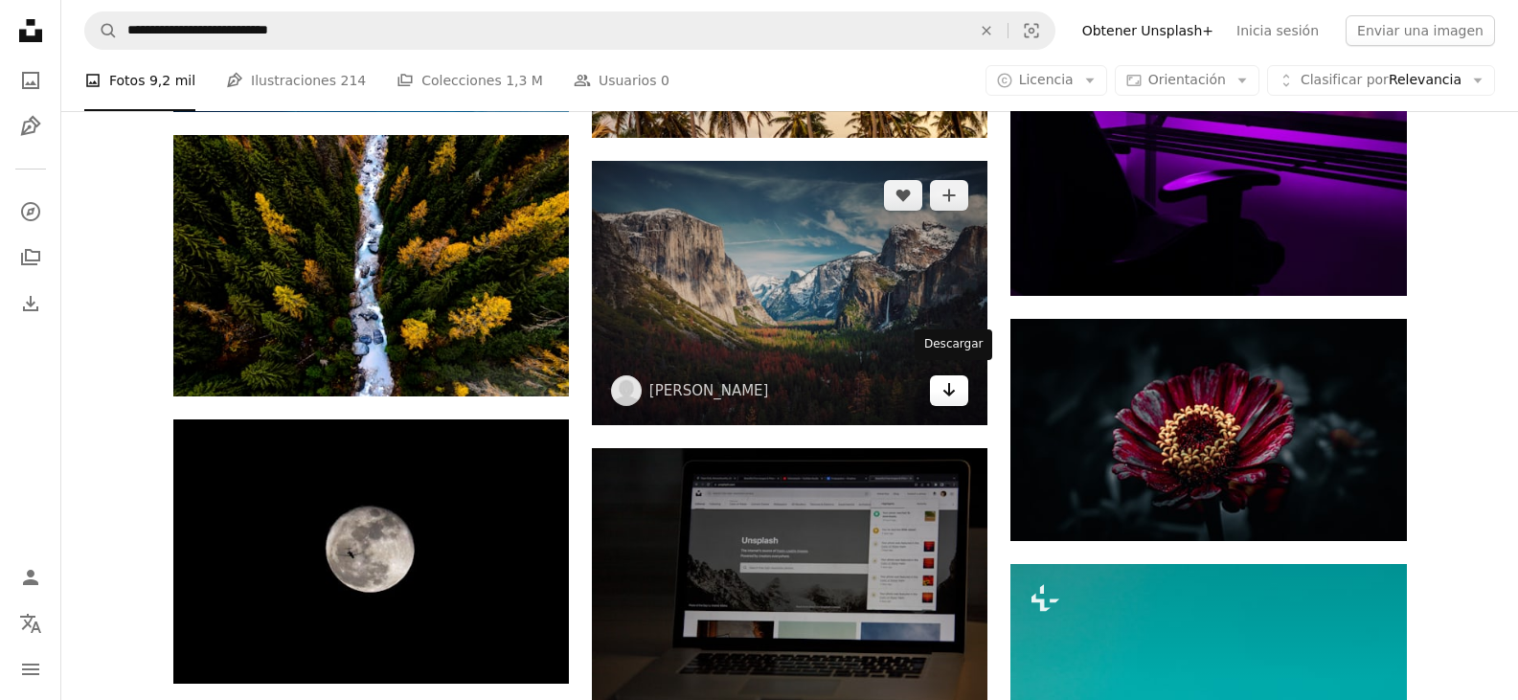
click at [939, 389] on link "Arrow pointing down" at bounding box center [949, 390] width 38 height 31
